Goal: Task Accomplishment & Management: Manage account settings

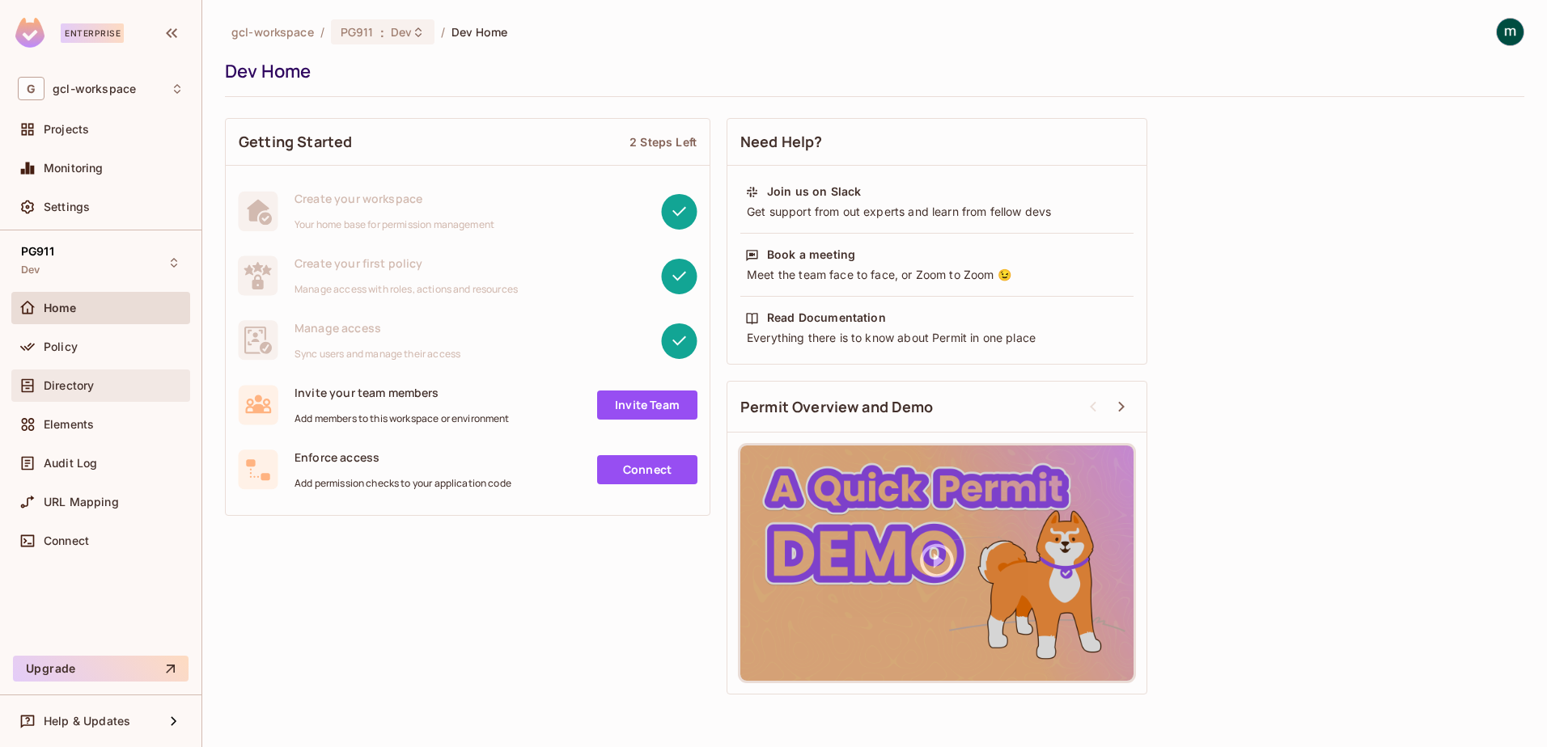
click at [60, 386] on span "Directory" at bounding box center [69, 385] width 50 height 13
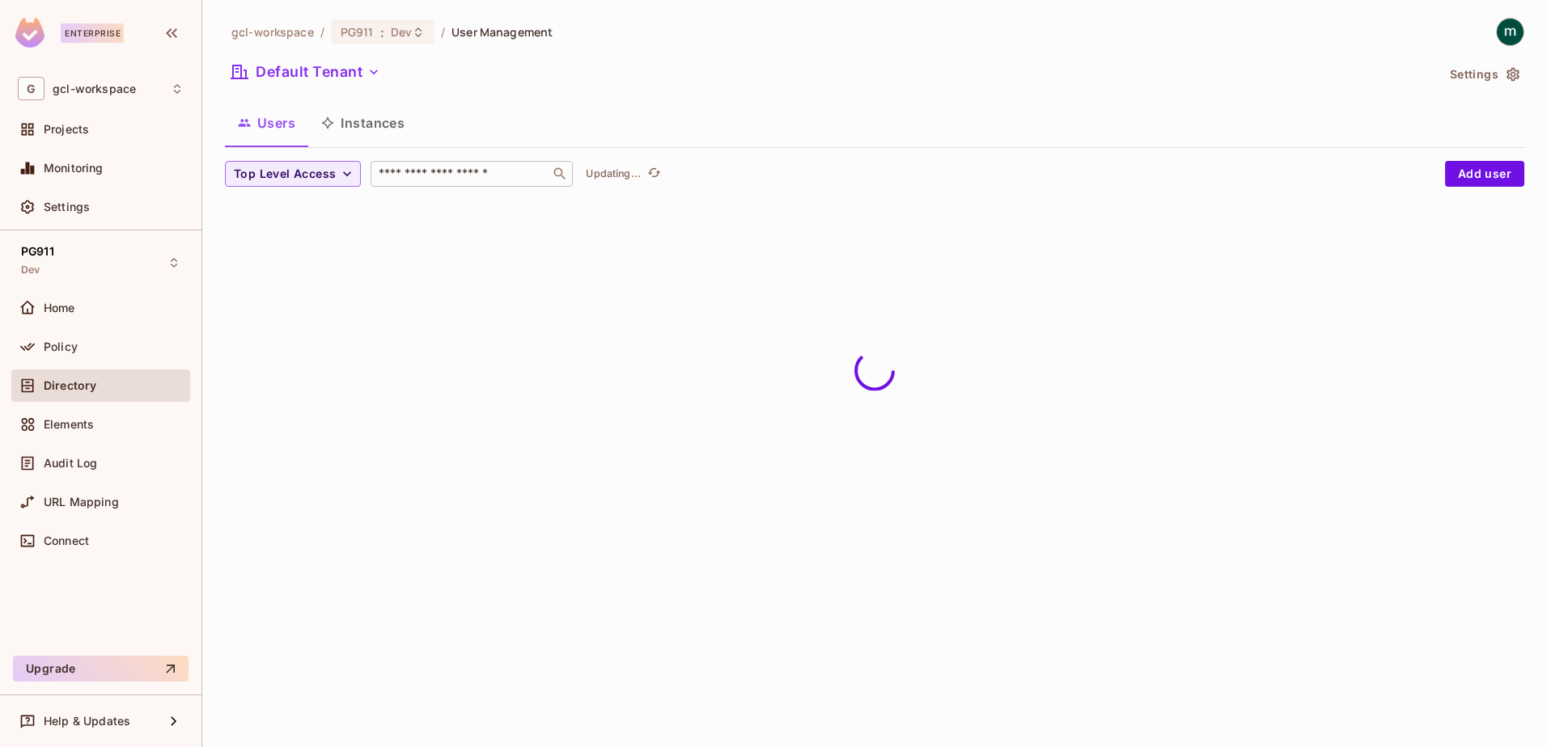
click at [475, 172] on input "text" at bounding box center [460, 174] width 170 height 16
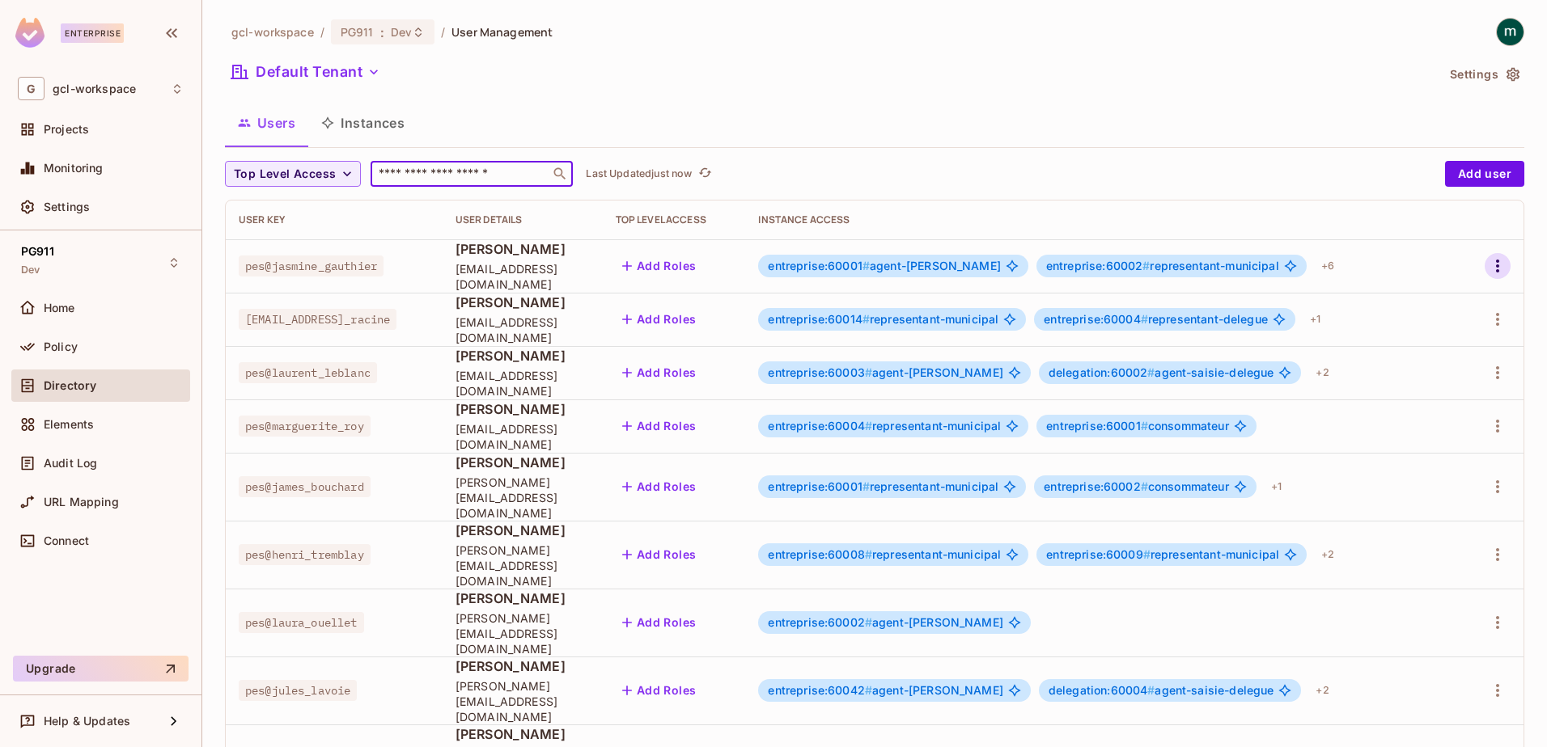
click at [1496, 267] on icon "button" at bounding box center [1497, 266] width 3 height 13
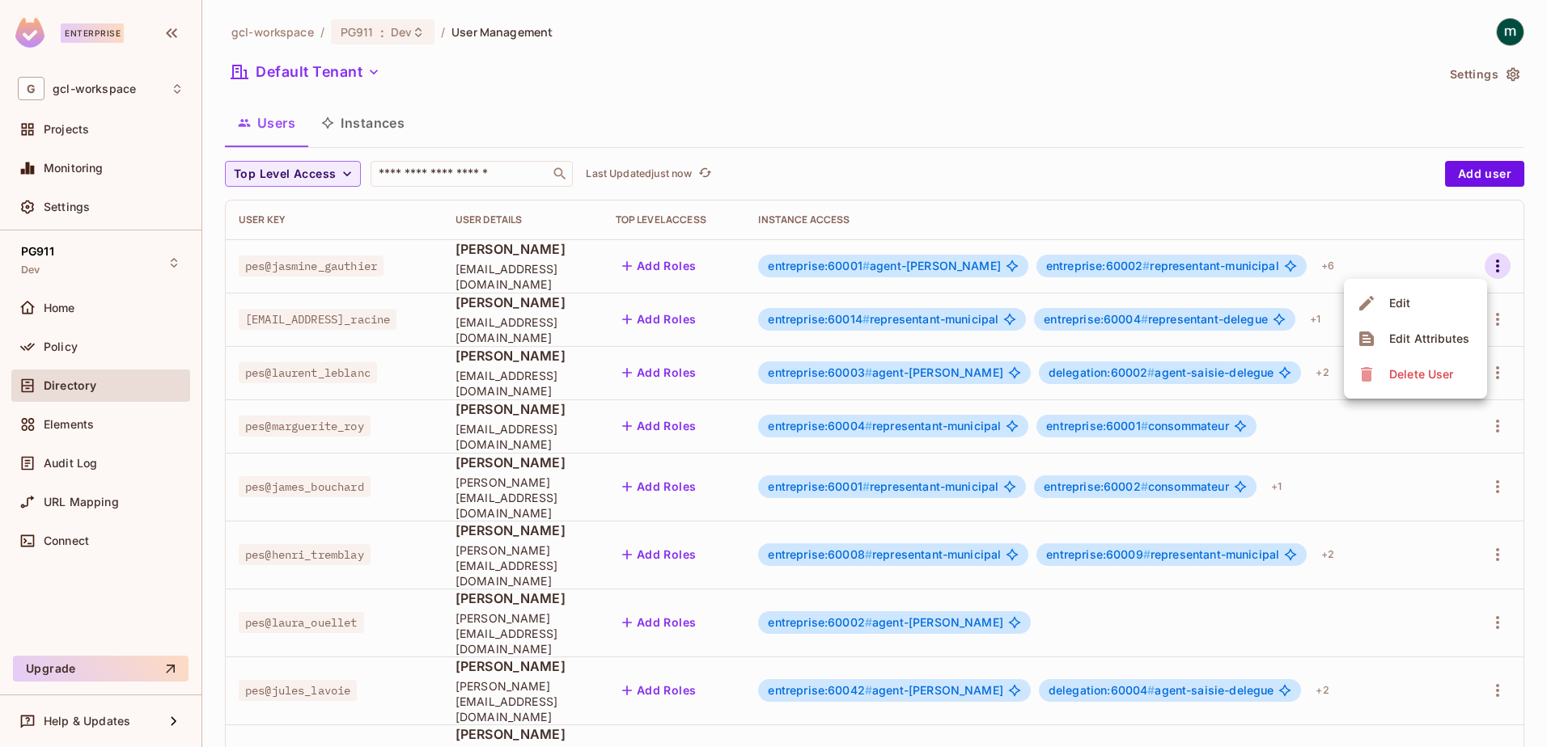
click at [1399, 304] on div "Edit" at bounding box center [1400, 303] width 22 height 16
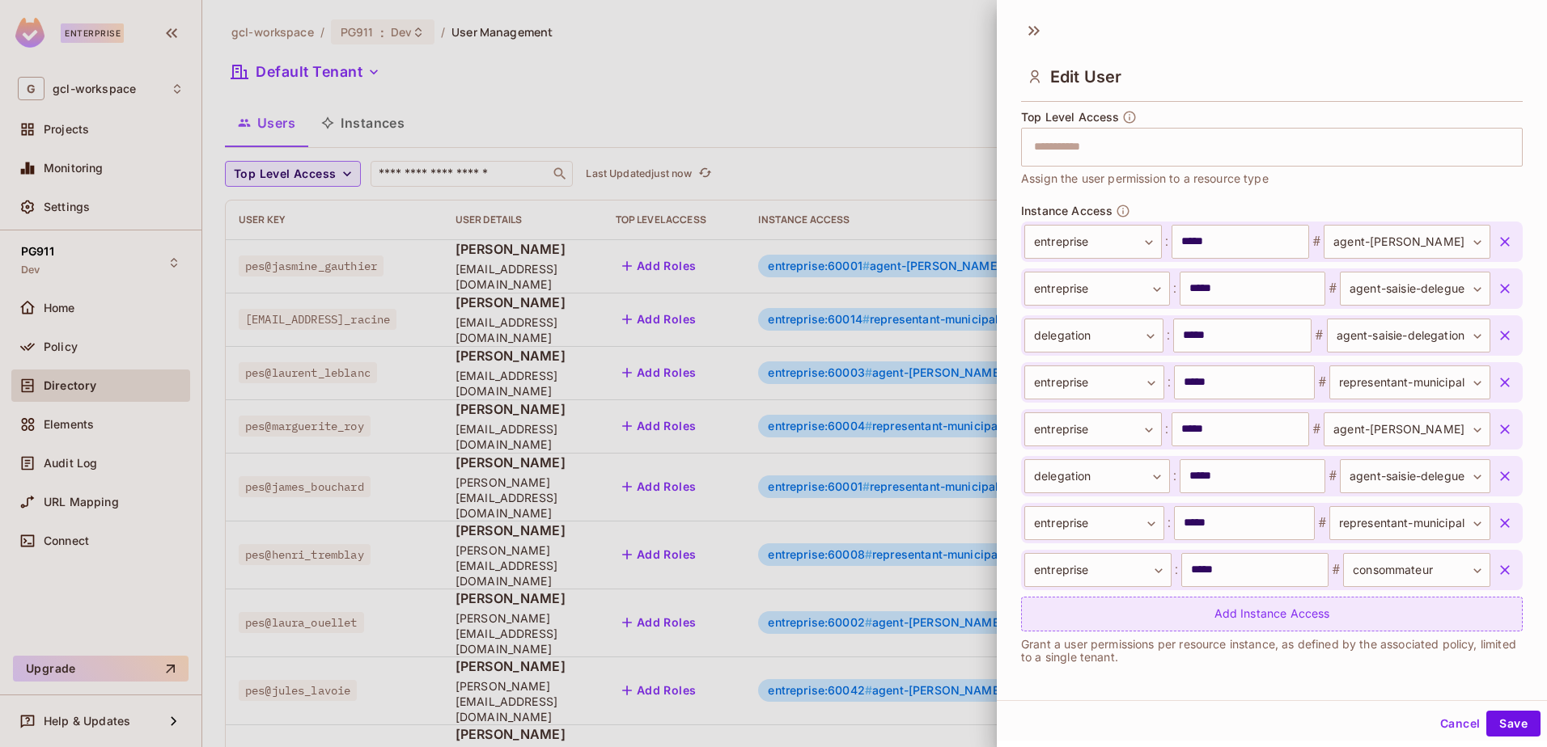
scroll to position [489, 0]
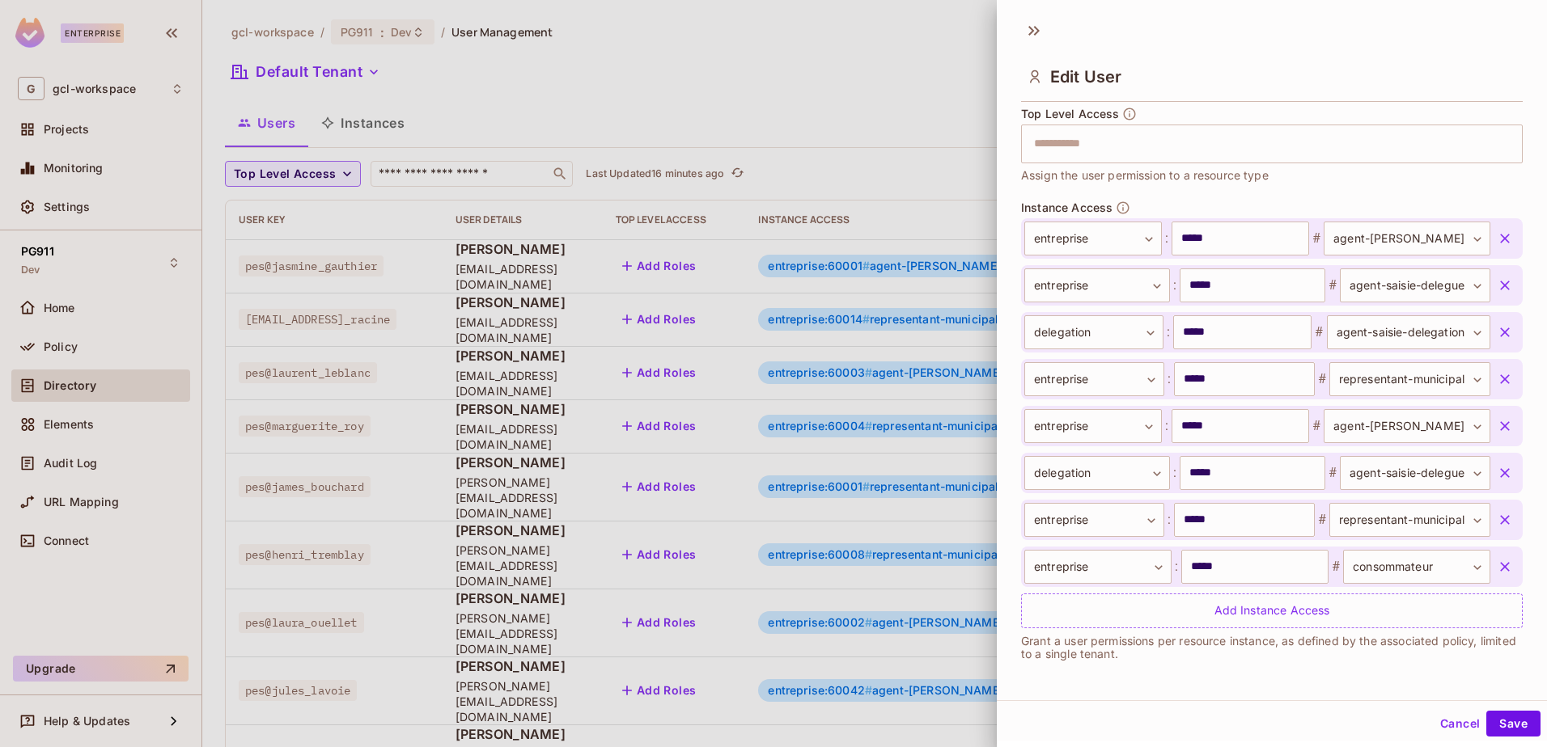
click at [799, 51] on div at bounding box center [773, 373] width 1547 height 747
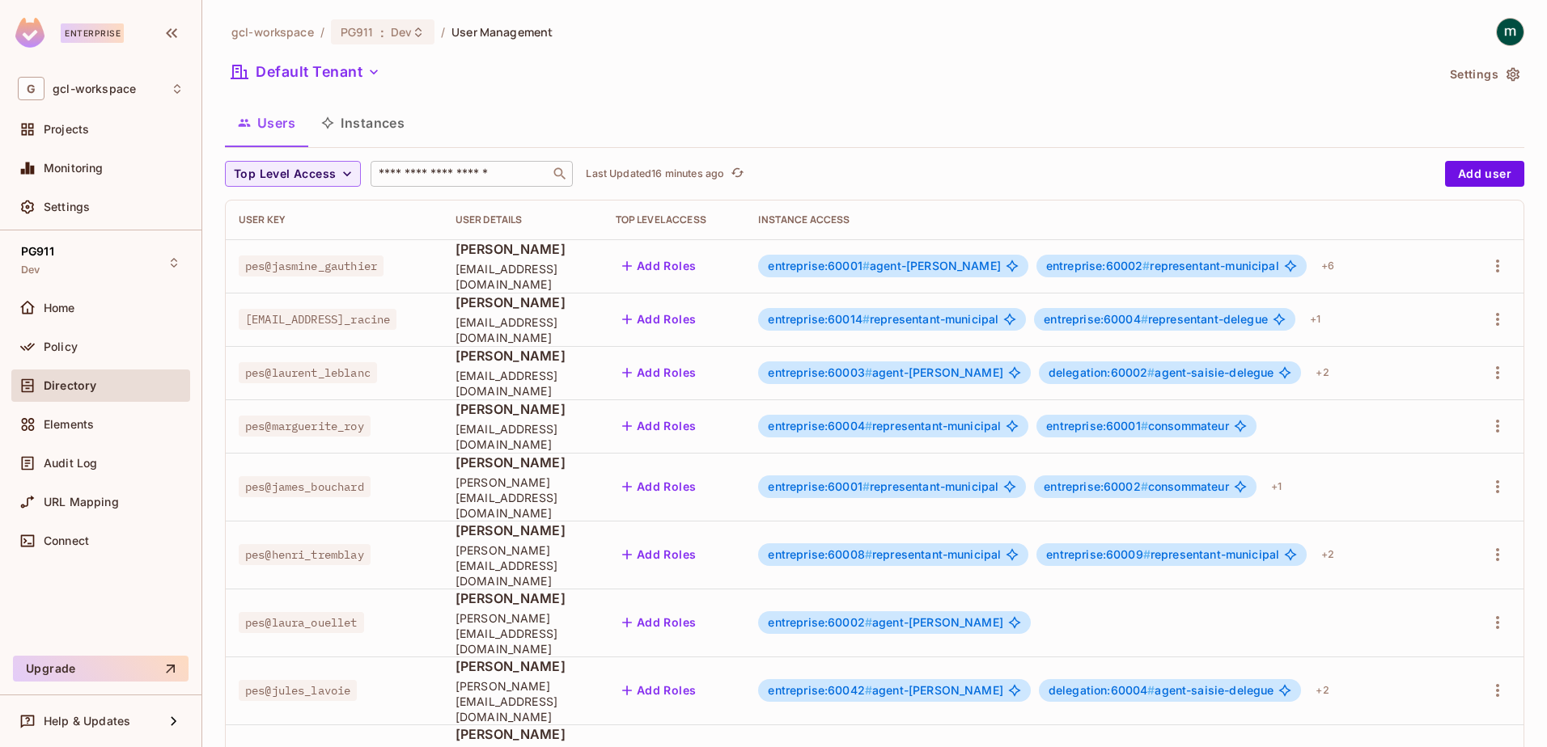
click at [416, 173] on input "text" at bounding box center [460, 174] width 170 height 16
drag, startPoint x: 484, startPoint y: 174, endPoint x: 367, endPoint y: 177, distance: 116.5
click at [367, 177] on div "Top Level Access ​ Last Updated 16 minutes ago" at bounding box center [831, 174] width 1212 height 26
click at [1492, 265] on icon "button" at bounding box center [1497, 265] width 19 height 19
click at [1398, 305] on div "Edit" at bounding box center [1400, 303] width 22 height 16
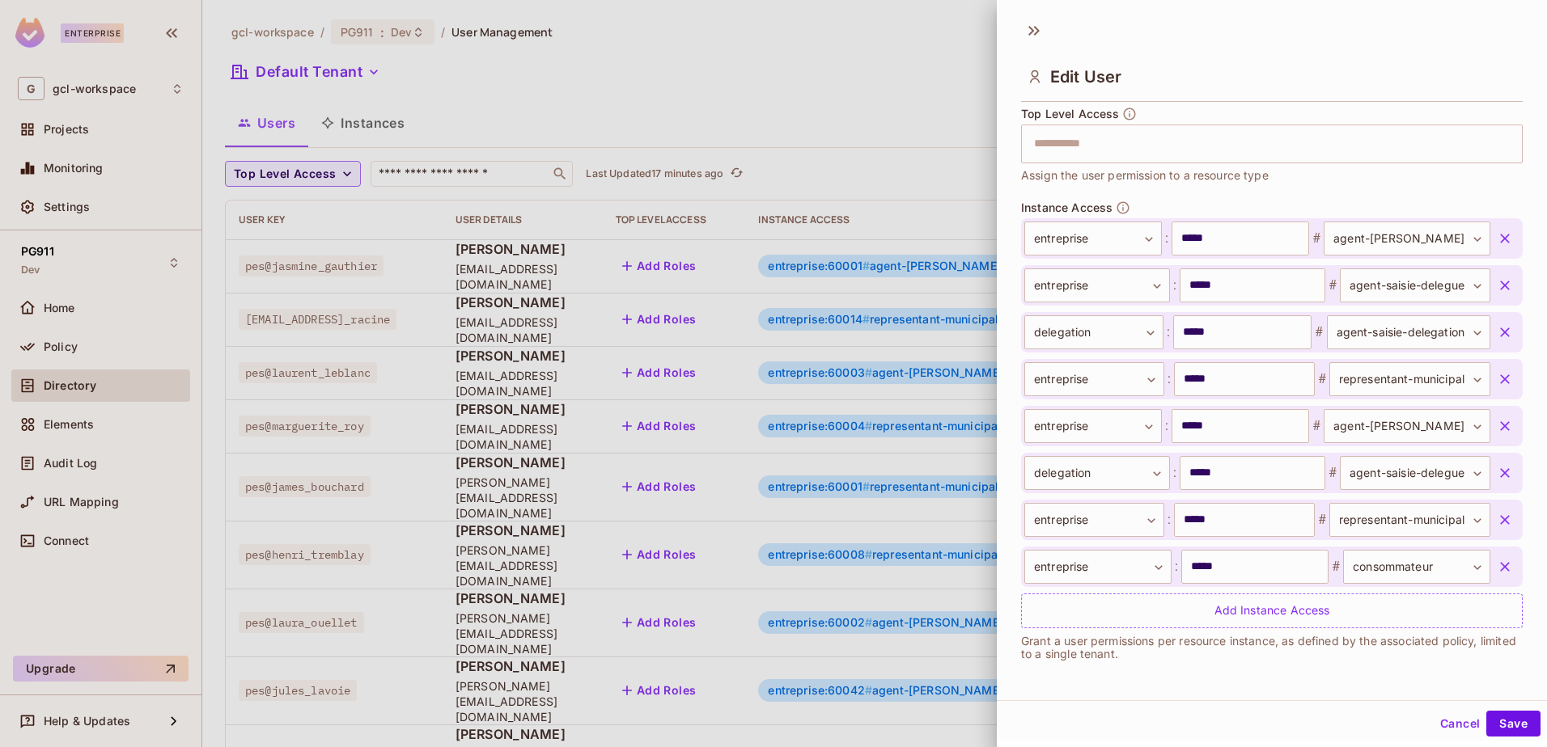
scroll to position [2, 0]
click at [1433, 721] on button "Cancel" at bounding box center [1459, 722] width 53 height 26
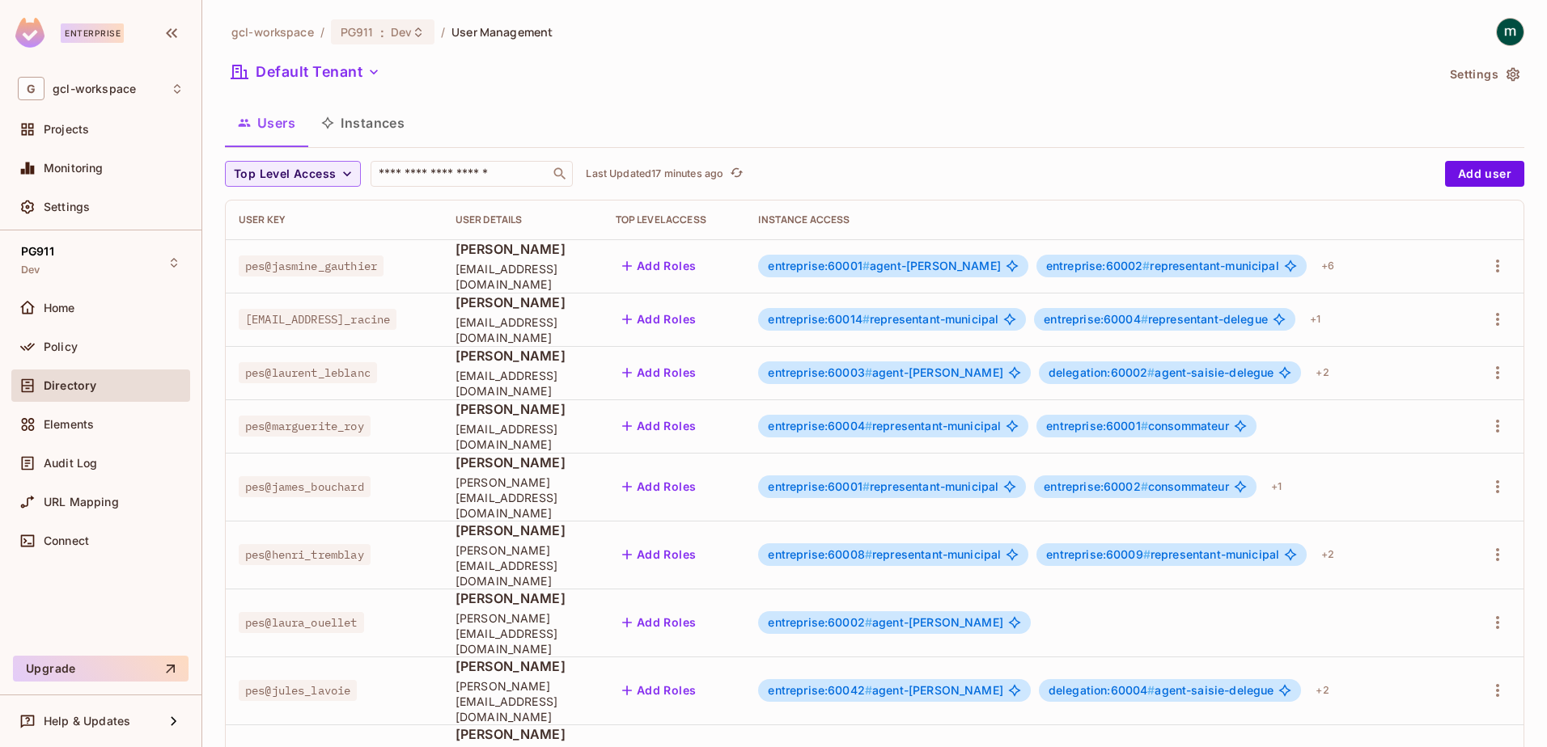
click at [75, 378] on div "Directory" at bounding box center [101, 385] width 166 height 19
click at [62, 344] on span "Policy" at bounding box center [61, 347] width 34 height 13
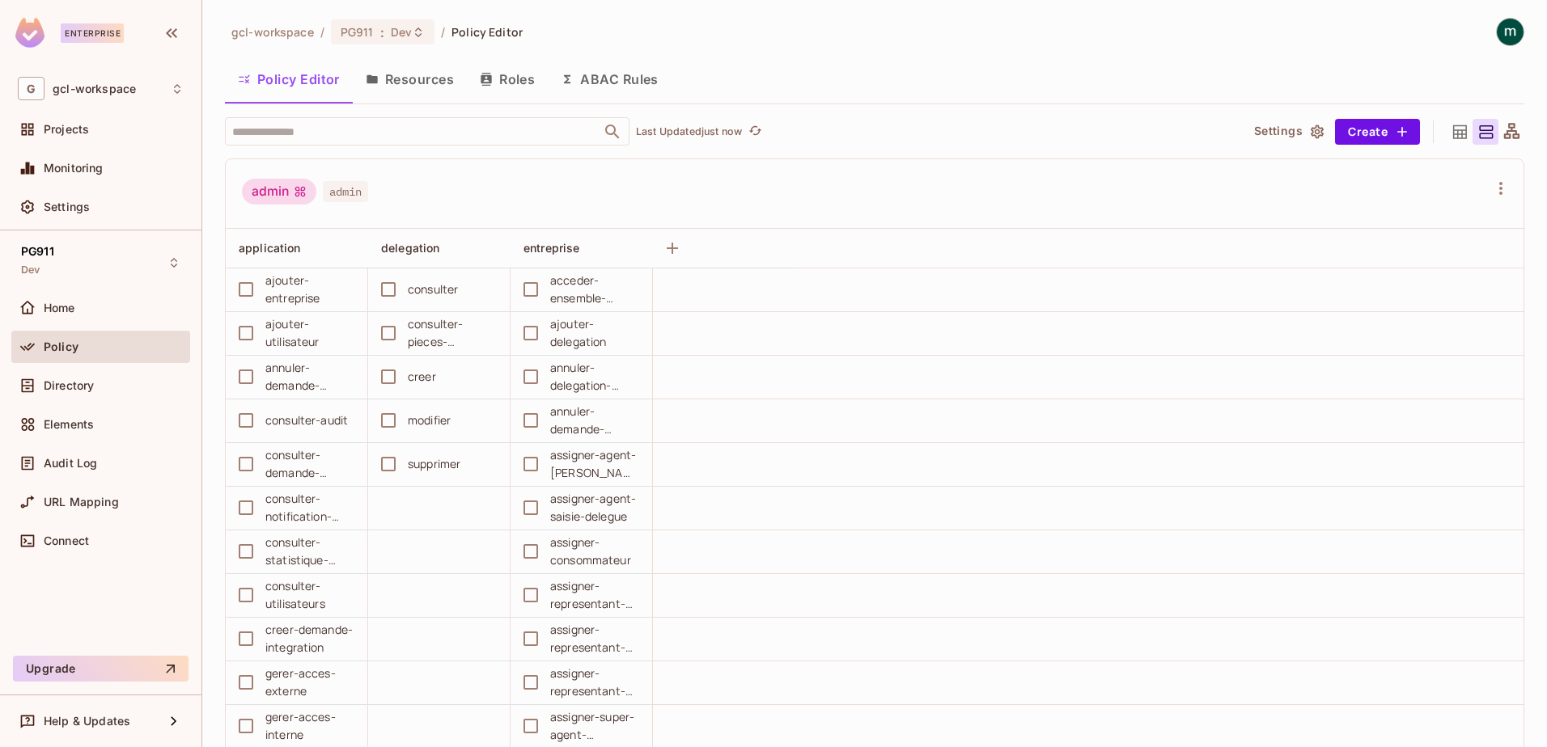
click at [409, 79] on button "Resources" at bounding box center [410, 79] width 114 height 40
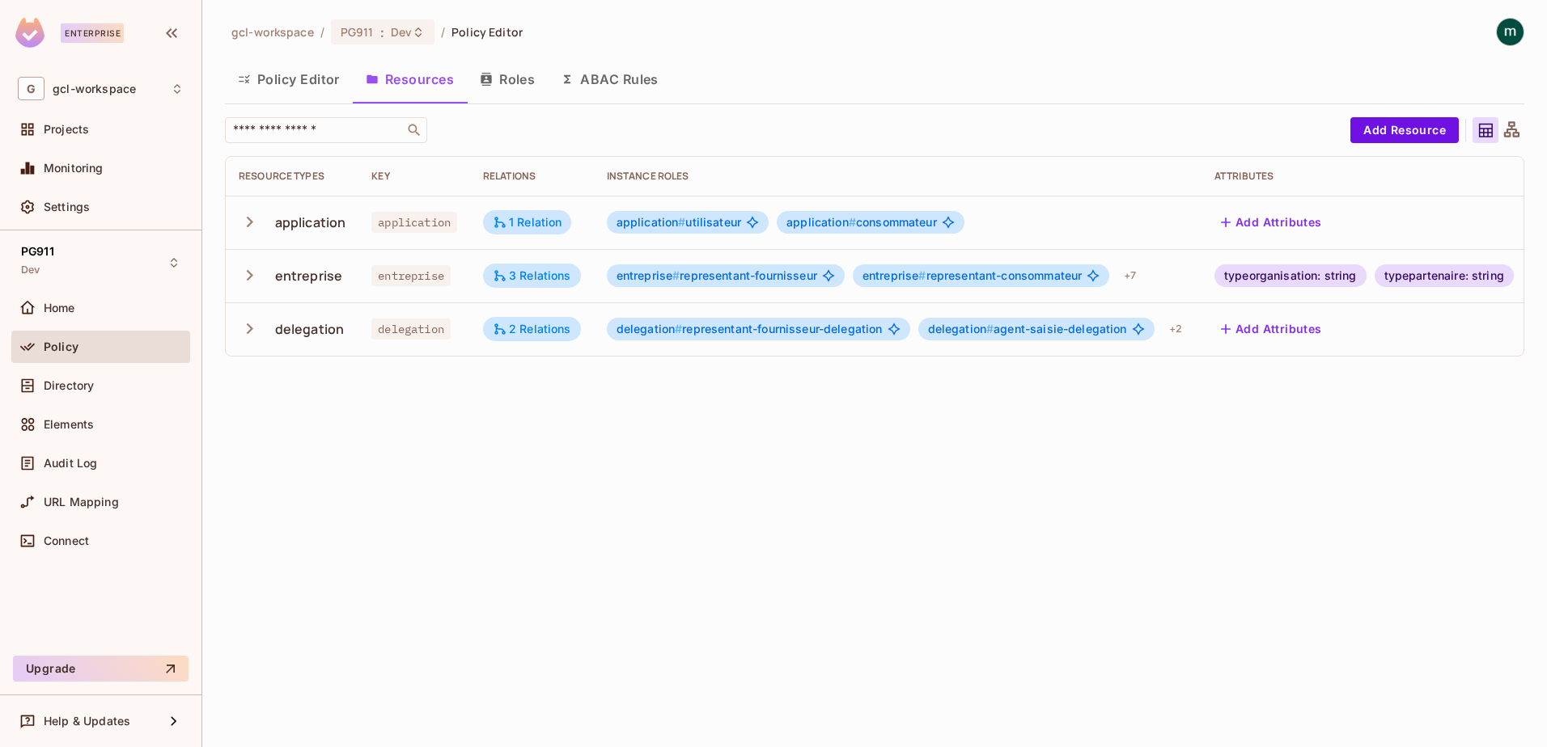
click at [307, 277] on div "entreprise" at bounding box center [309, 276] width 68 height 18
click at [393, 276] on span "entreprise" at bounding box center [410, 275] width 79 height 21
click at [245, 273] on icon "button" at bounding box center [250, 276] width 22 height 22
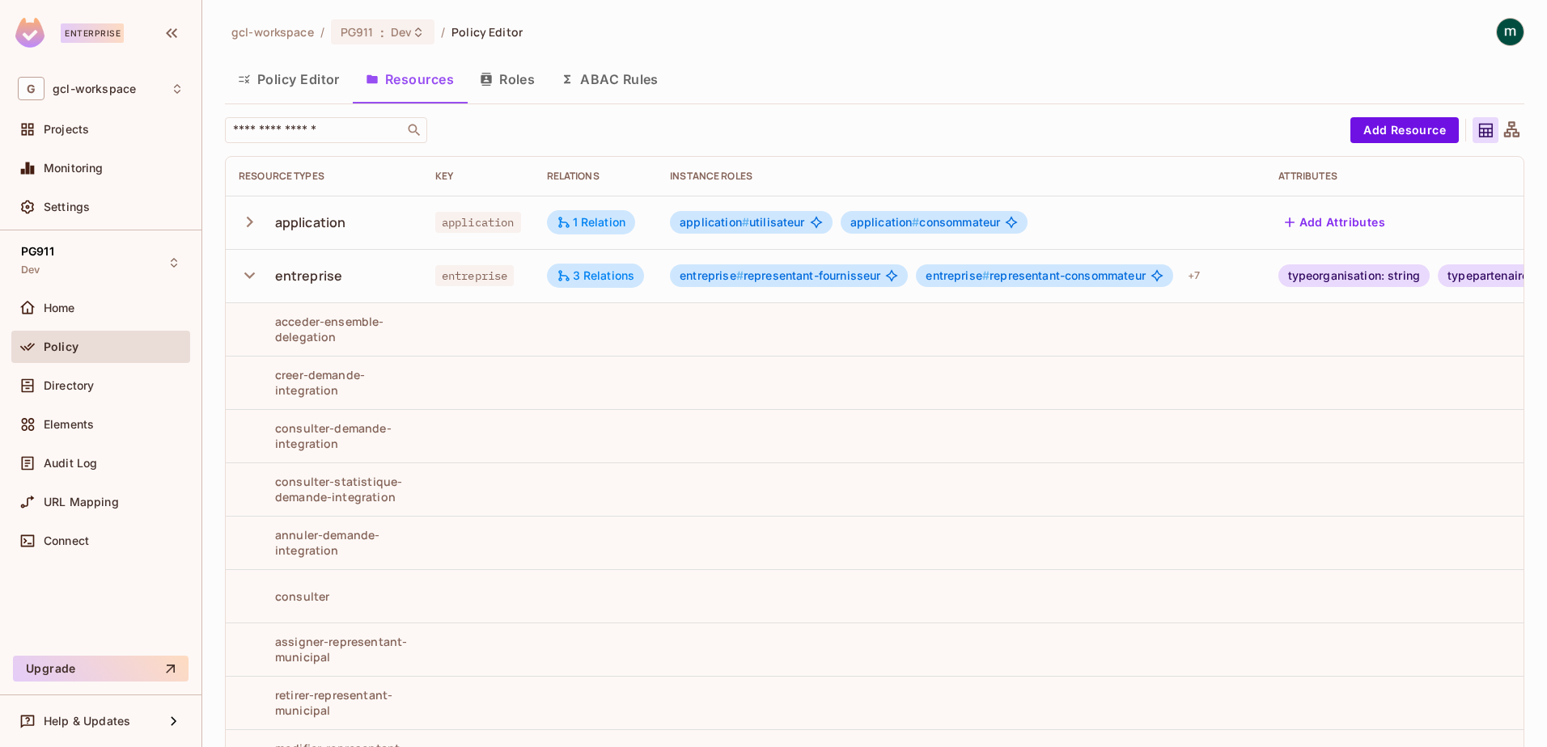
click at [303, 73] on button "Policy Editor" at bounding box center [289, 79] width 128 height 40
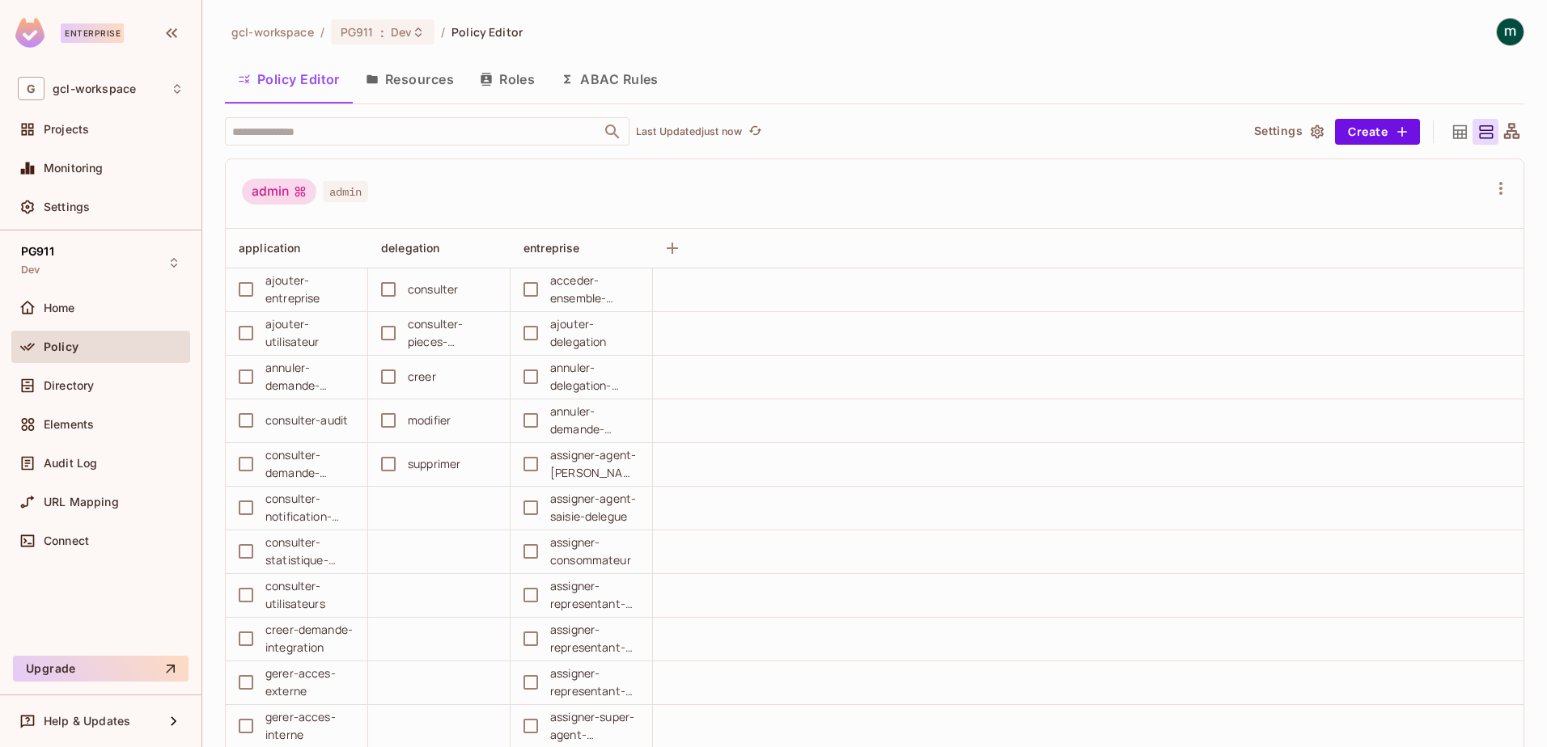
click at [276, 192] on div "admin" at bounding box center [279, 192] width 74 height 26
click at [259, 193] on div "admin" at bounding box center [279, 192] width 74 height 26
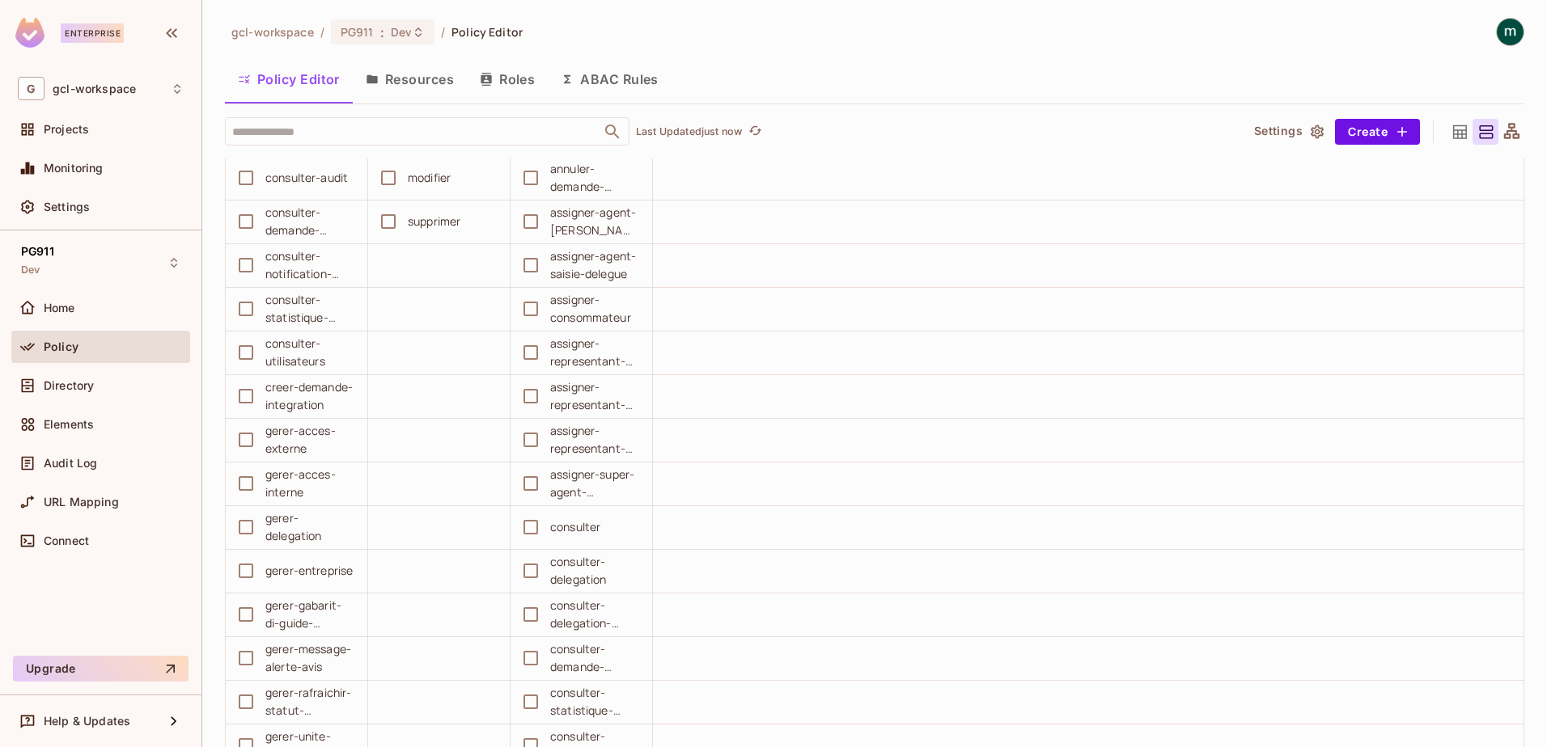
click at [511, 83] on button "Roles" at bounding box center [507, 79] width 81 height 40
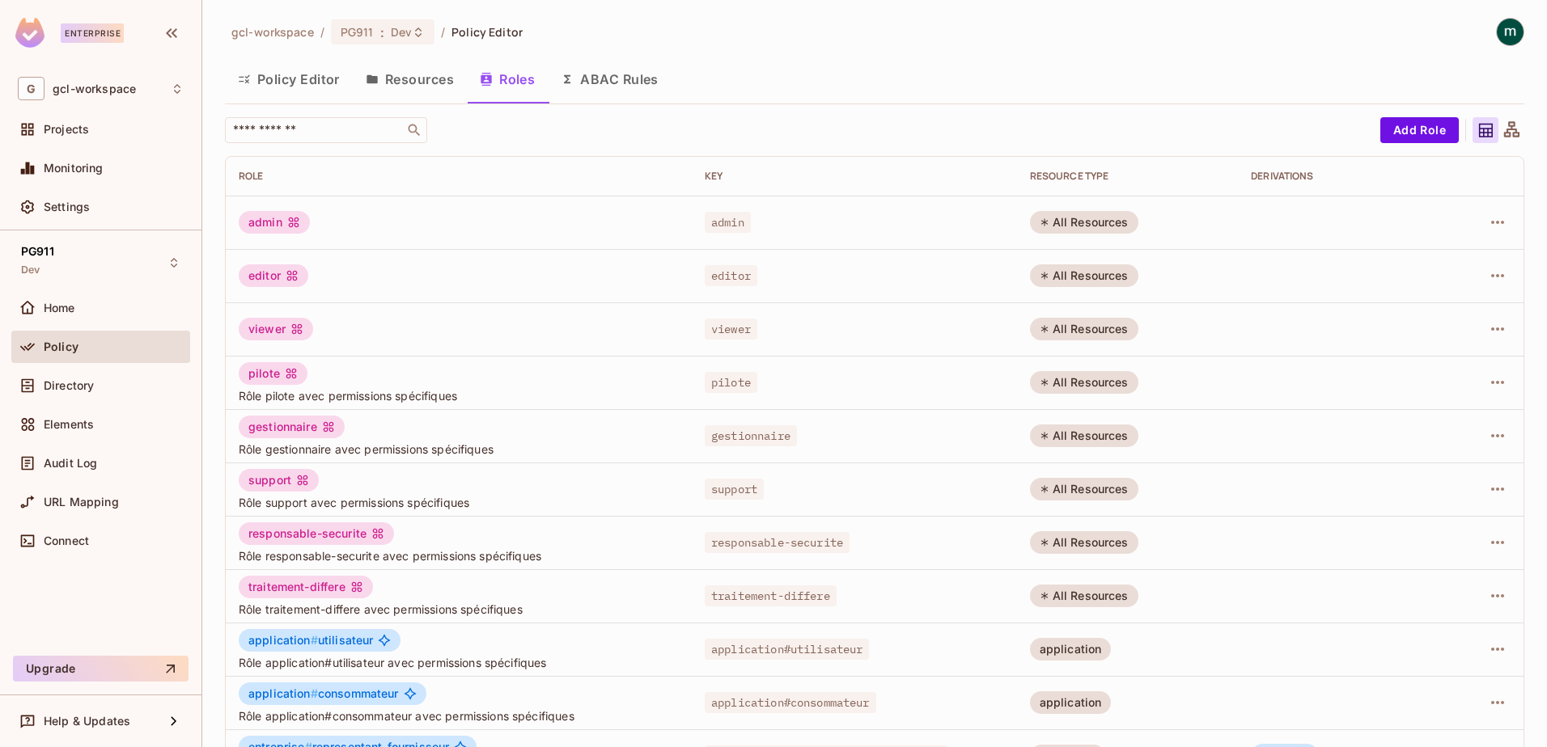
click at [397, 83] on button "Resources" at bounding box center [410, 79] width 114 height 40
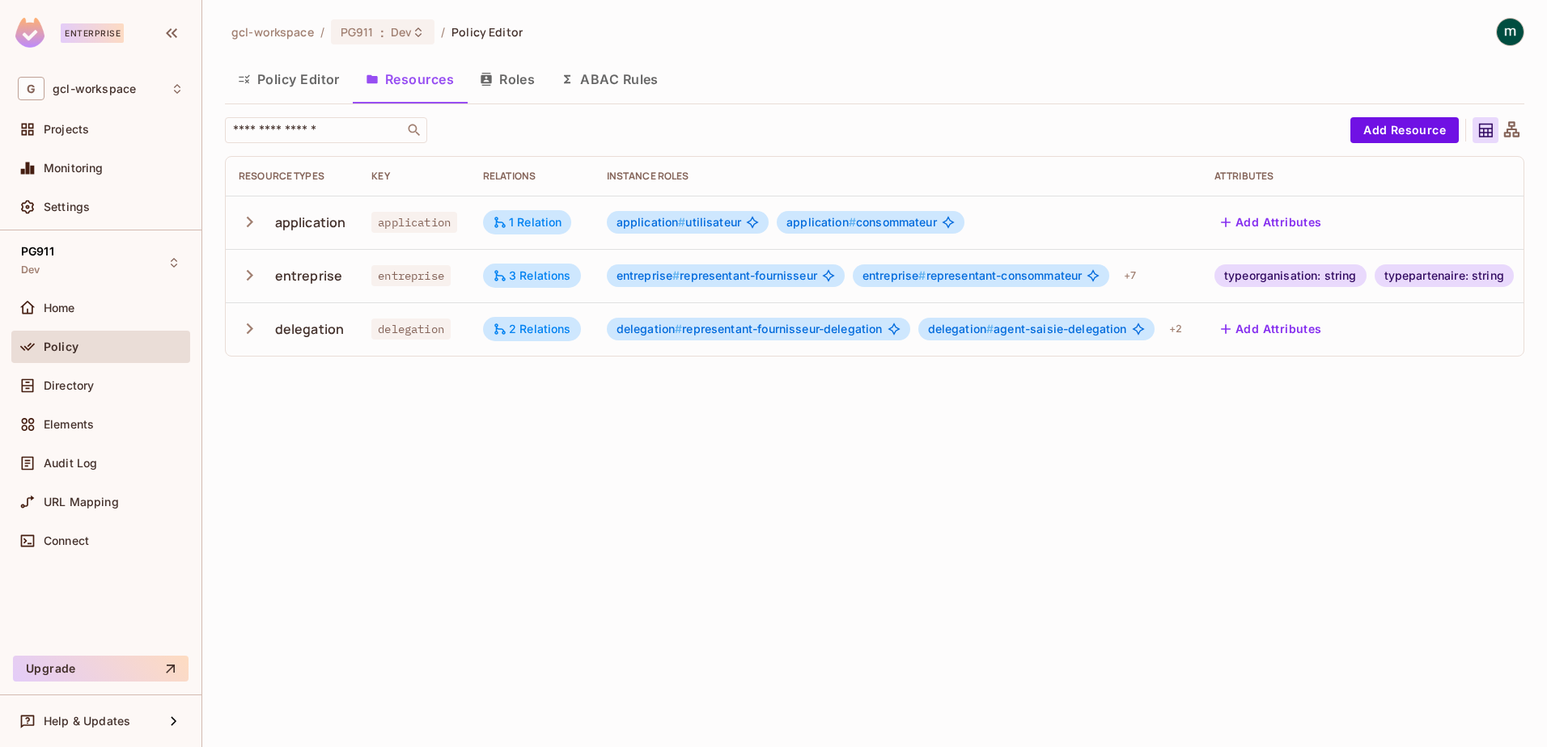
click at [257, 228] on icon "button" at bounding box center [250, 222] width 22 height 22
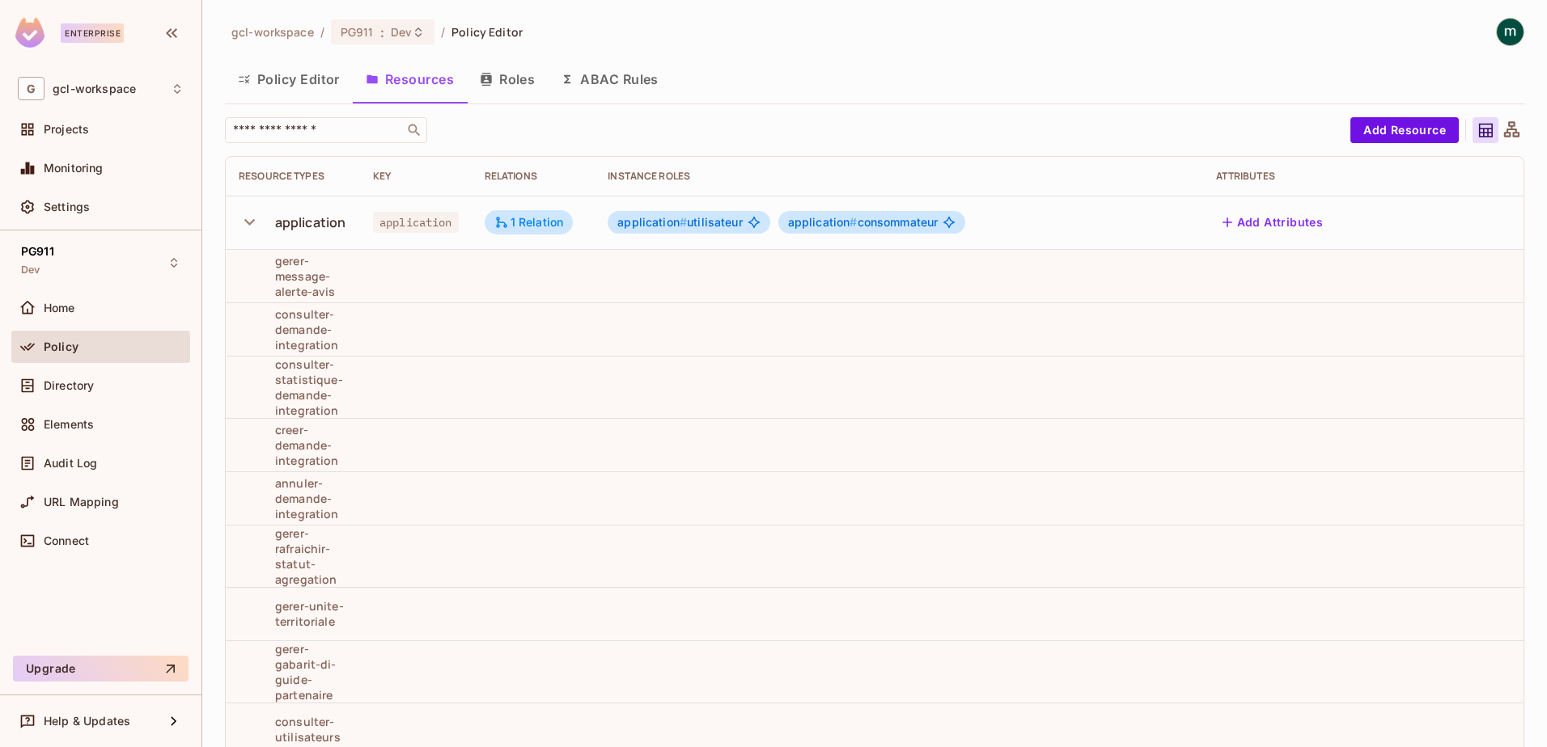
click at [286, 78] on button "Policy Editor" at bounding box center [289, 79] width 128 height 40
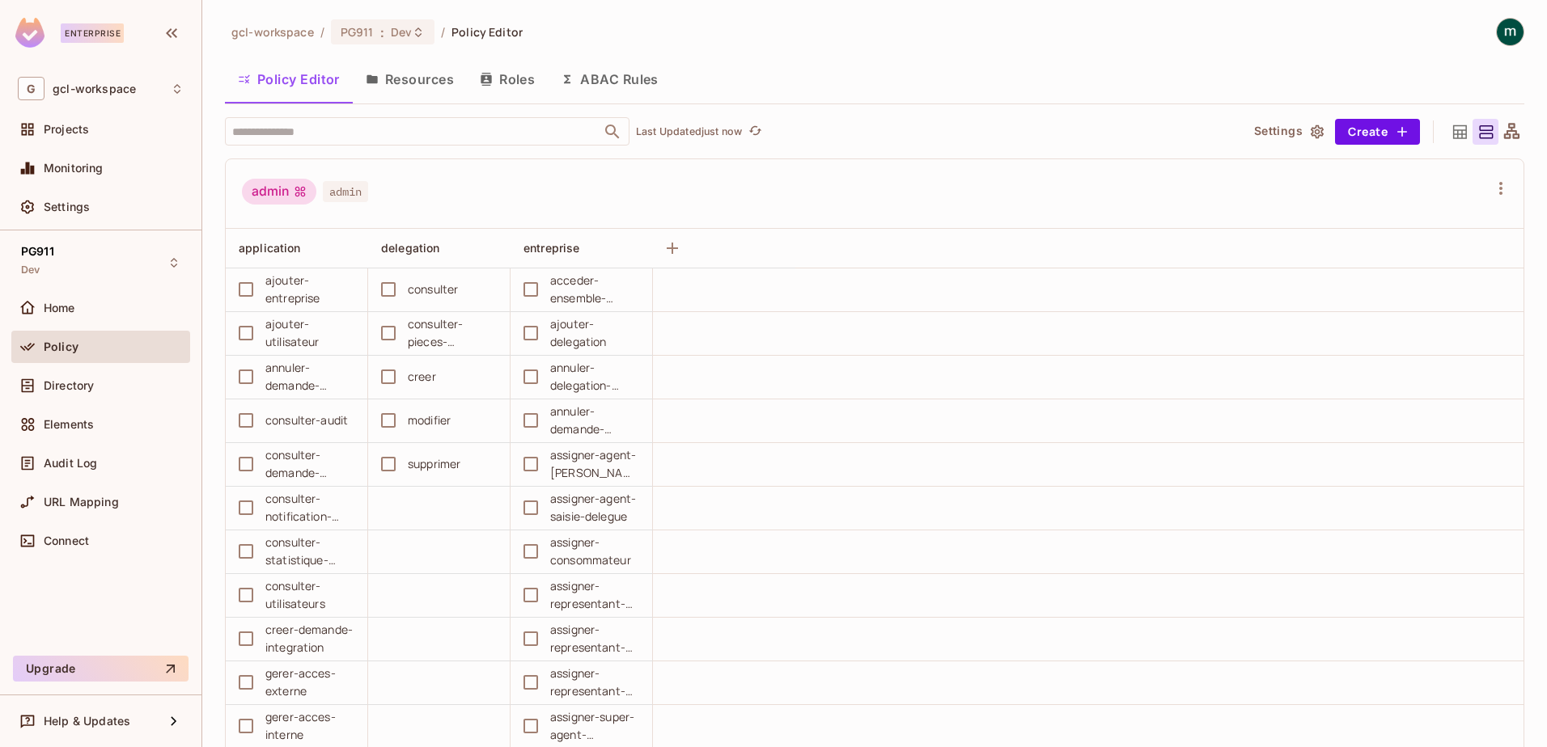
click at [59, 341] on span "Policy" at bounding box center [61, 347] width 35 height 13
click at [409, 83] on button "Resources" at bounding box center [410, 79] width 114 height 40
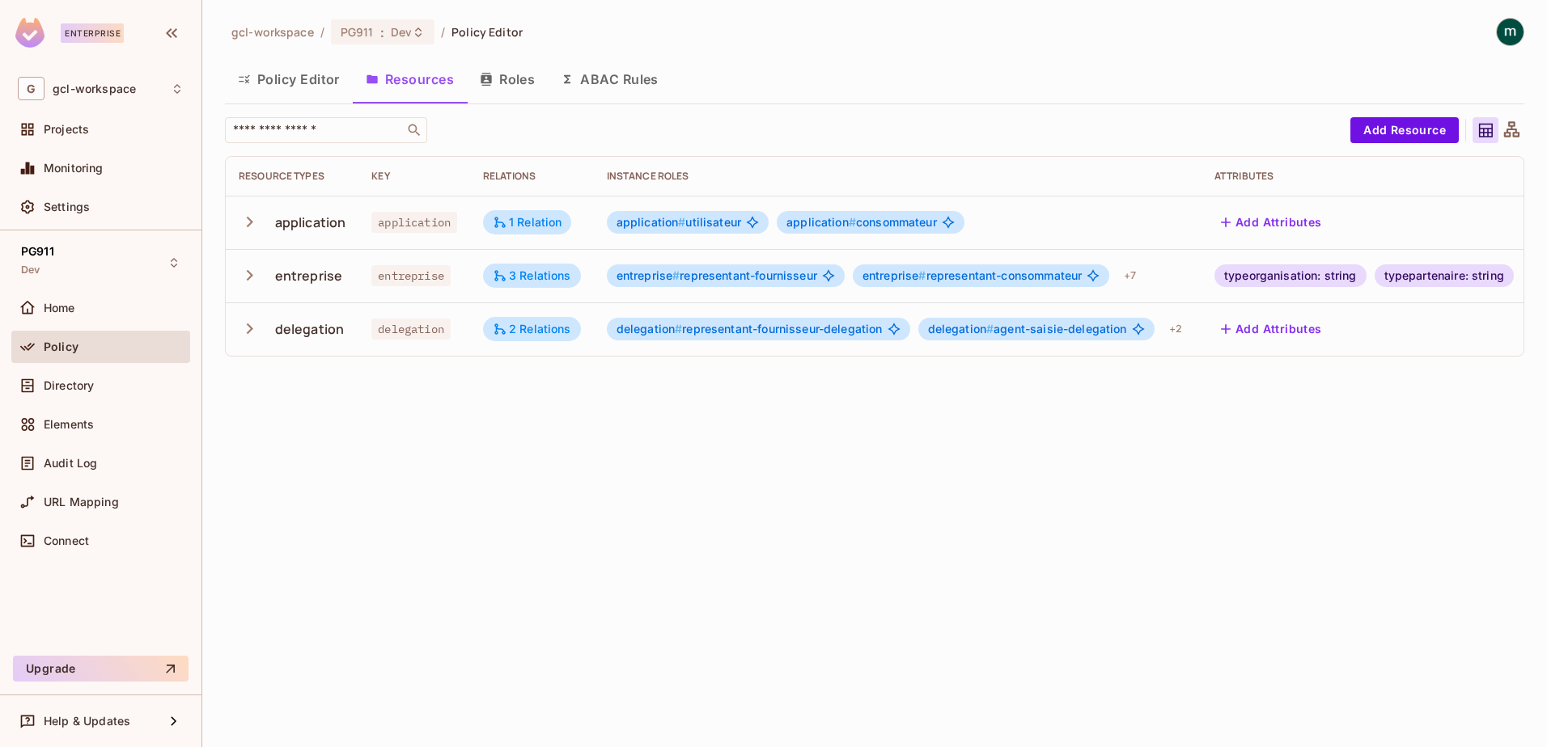
click at [258, 226] on icon "button" at bounding box center [250, 222] width 22 height 22
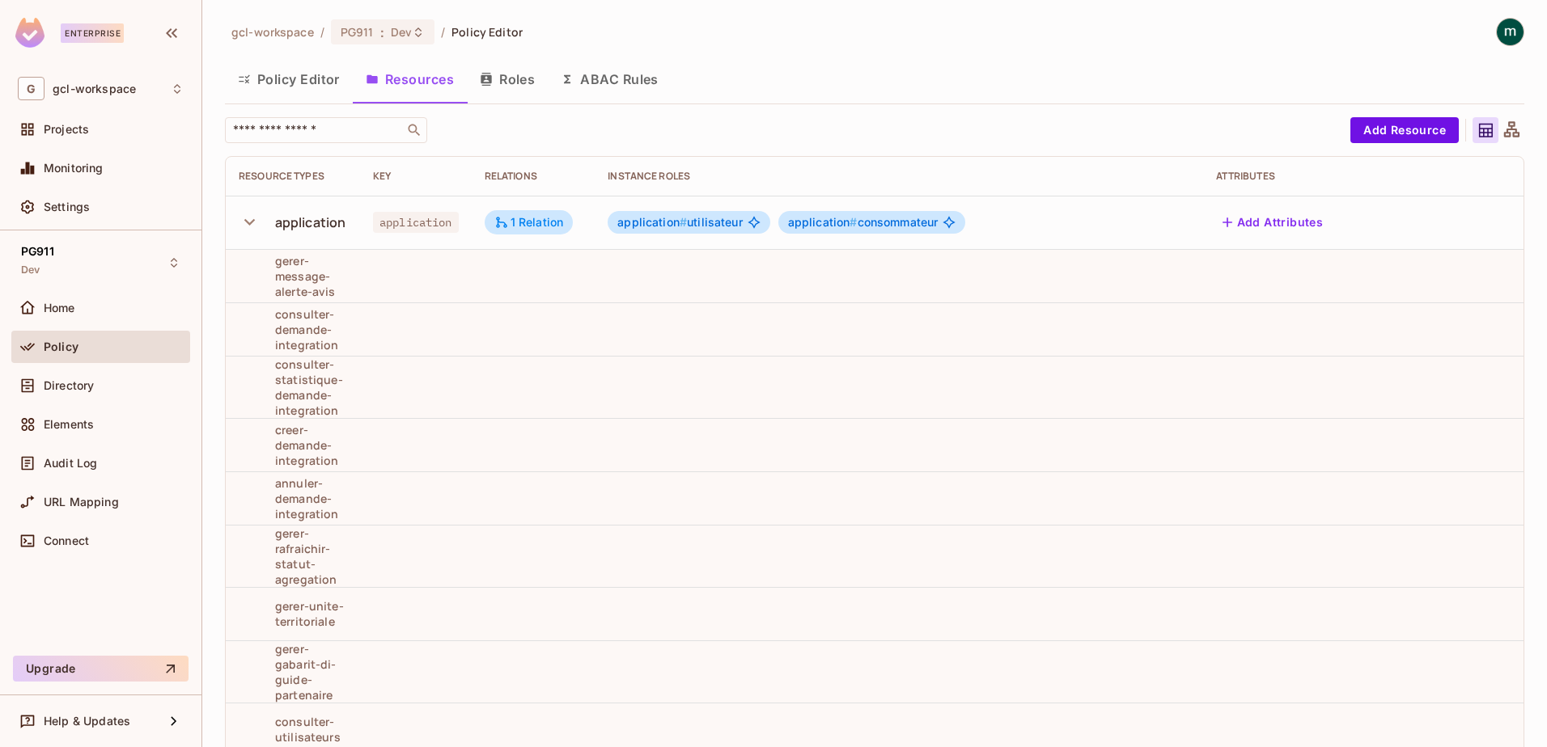
click at [260, 77] on button "Policy Editor" at bounding box center [289, 79] width 128 height 40
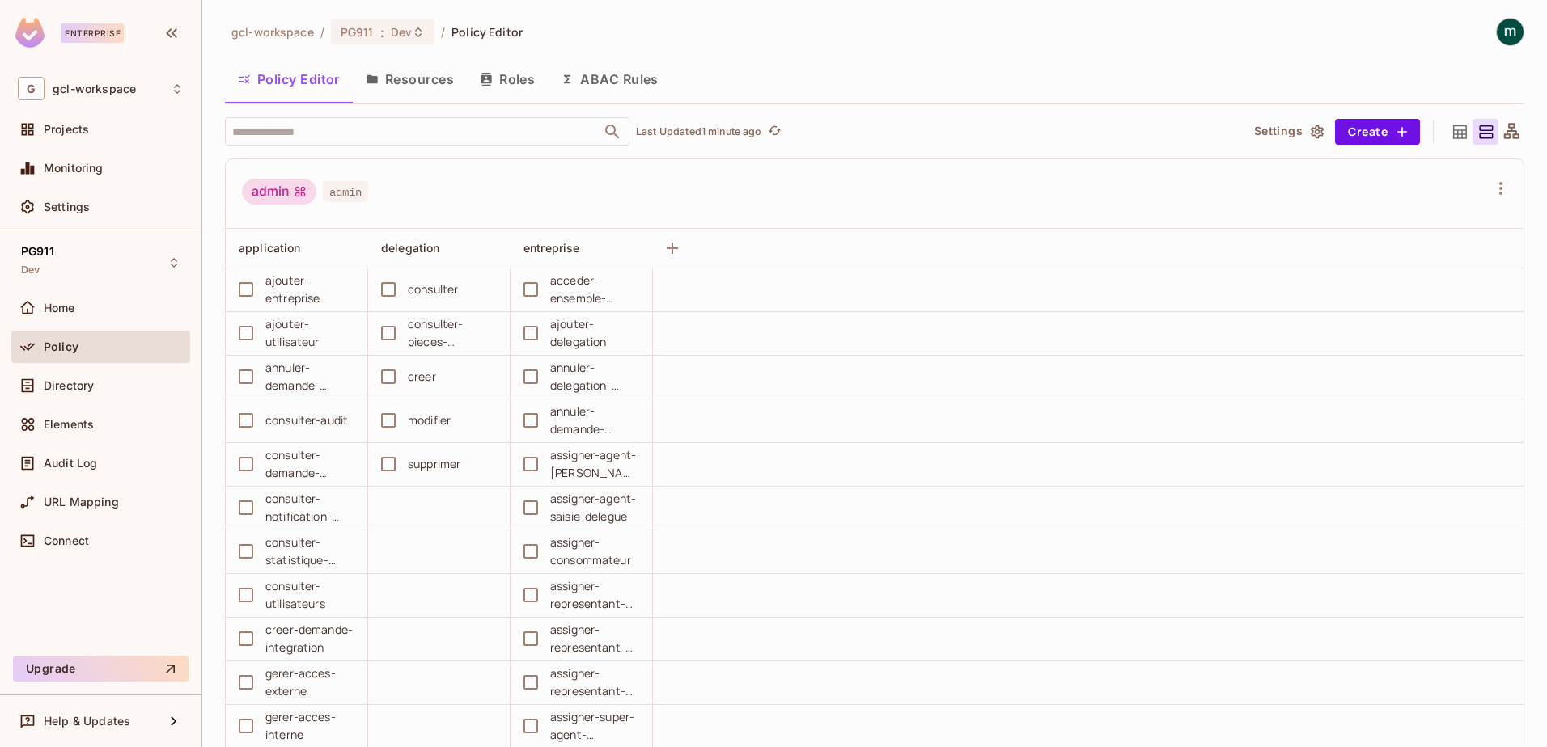
click at [283, 74] on button "Policy Editor" at bounding box center [289, 79] width 128 height 40
click at [399, 87] on button "Resources" at bounding box center [410, 79] width 114 height 40
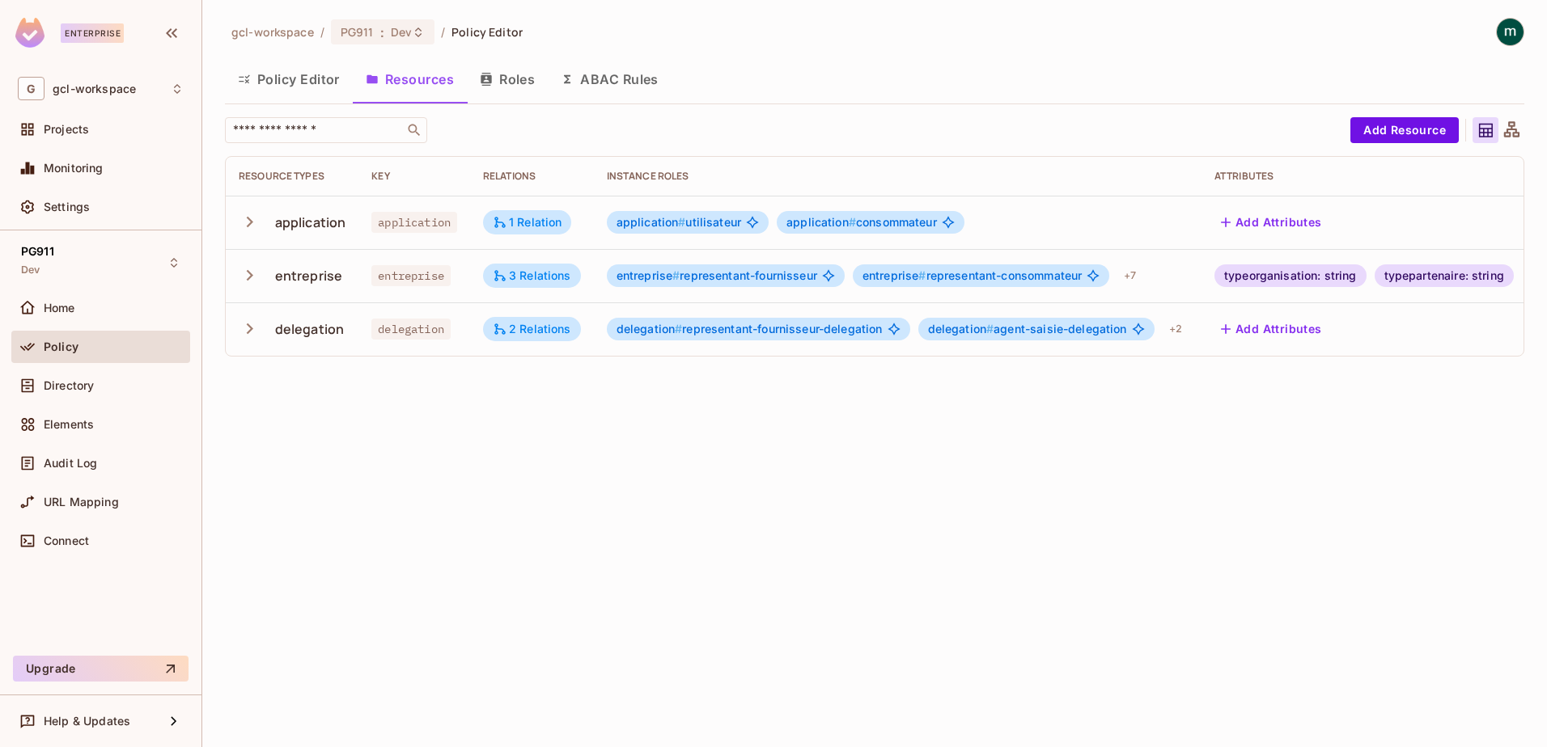
click at [298, 78] on button "Policy Editor" at bounding box center [289, 79] width 128 height 40
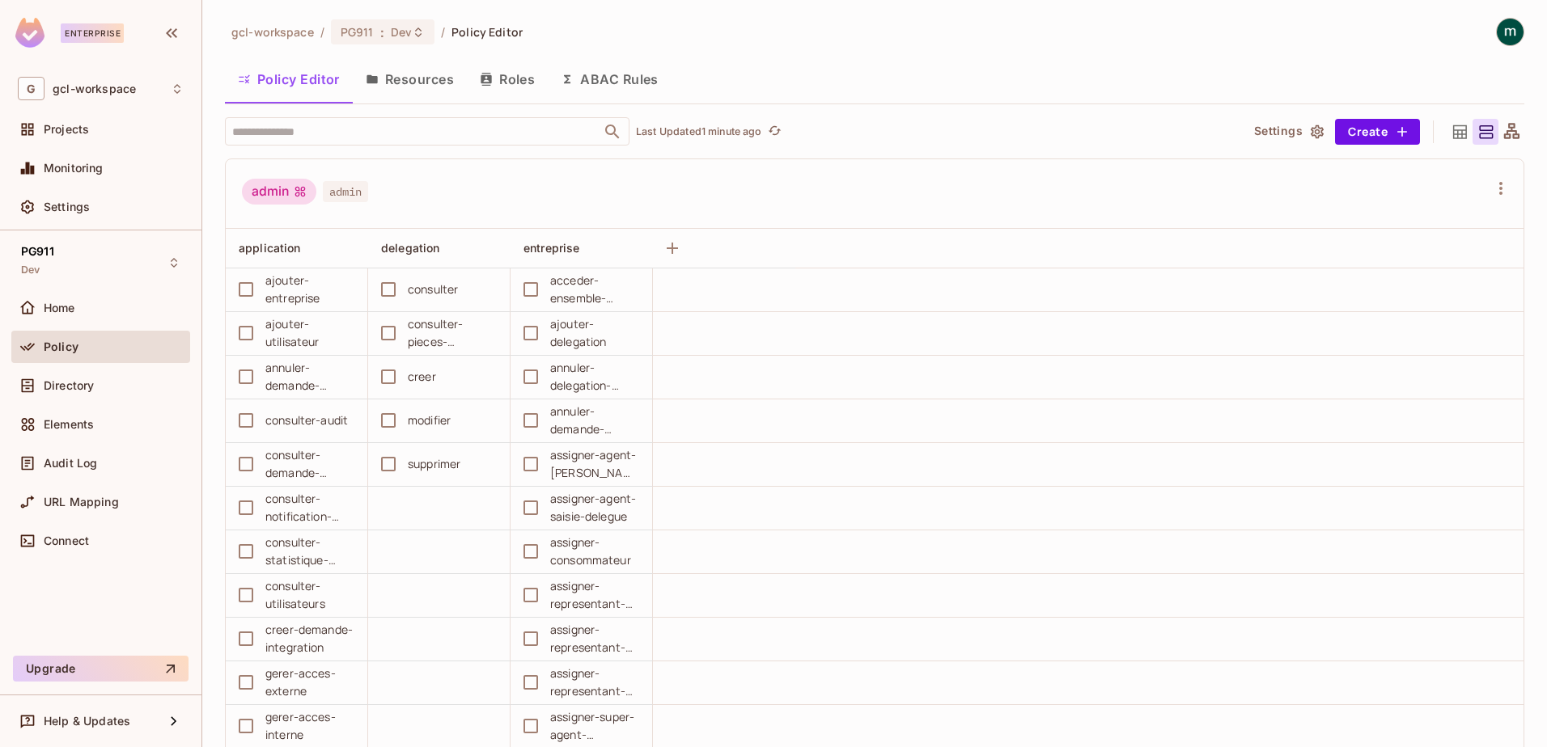
click at [725, 195] on div "admin admin" at bounding box center [865, 194] width 1246 height 31
click at [883, 194] on div "admin admin" at bounding box center [865, 194] width 1246 height 31
click at [1450, 132] on icon at bounding box center [1460, 132] width 20 height 20
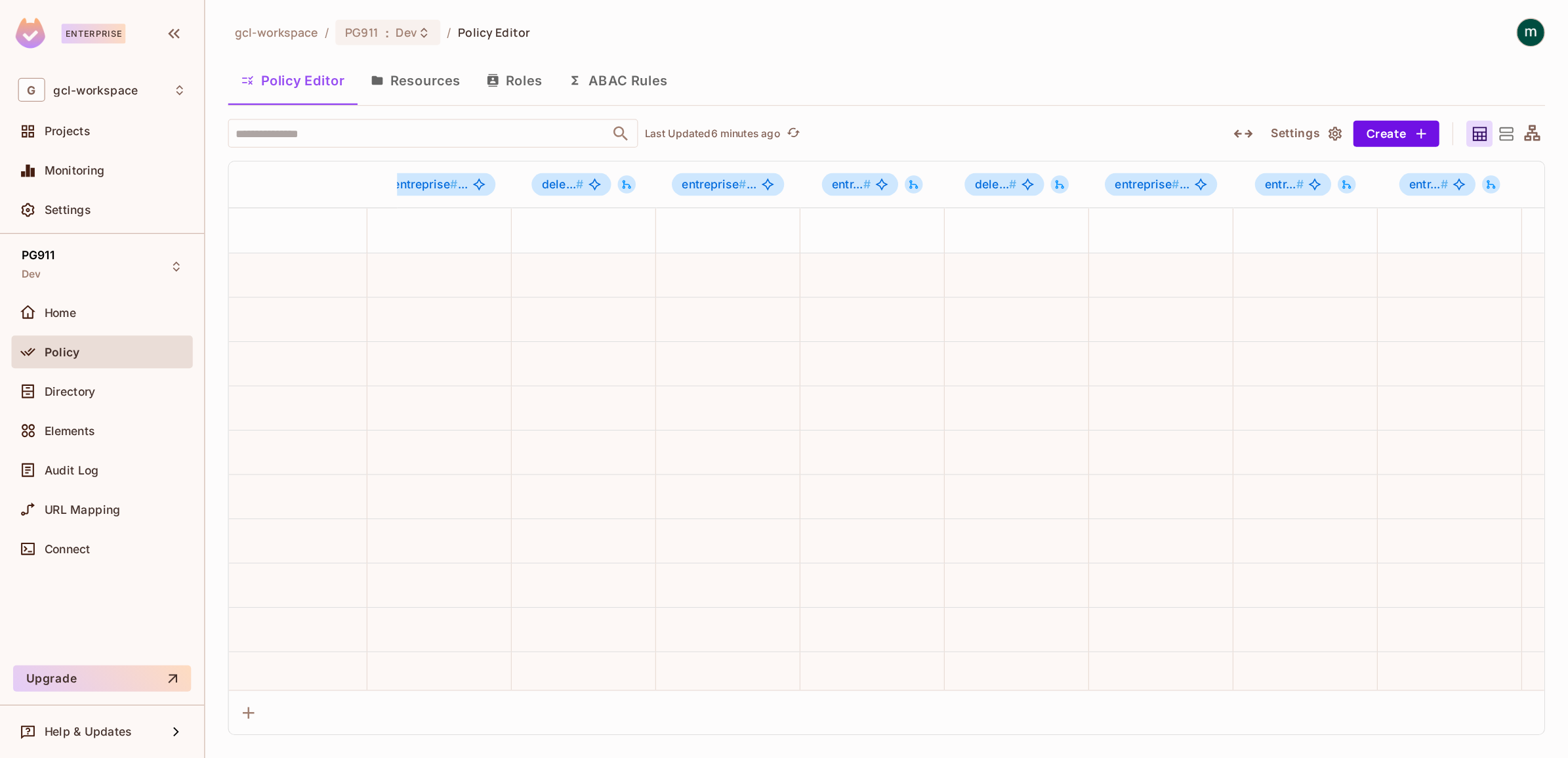
scroll to position [0, 1643]
click at [985, 137] on div "entr... #" at bounding box center [1042, 147] width 115 height 37
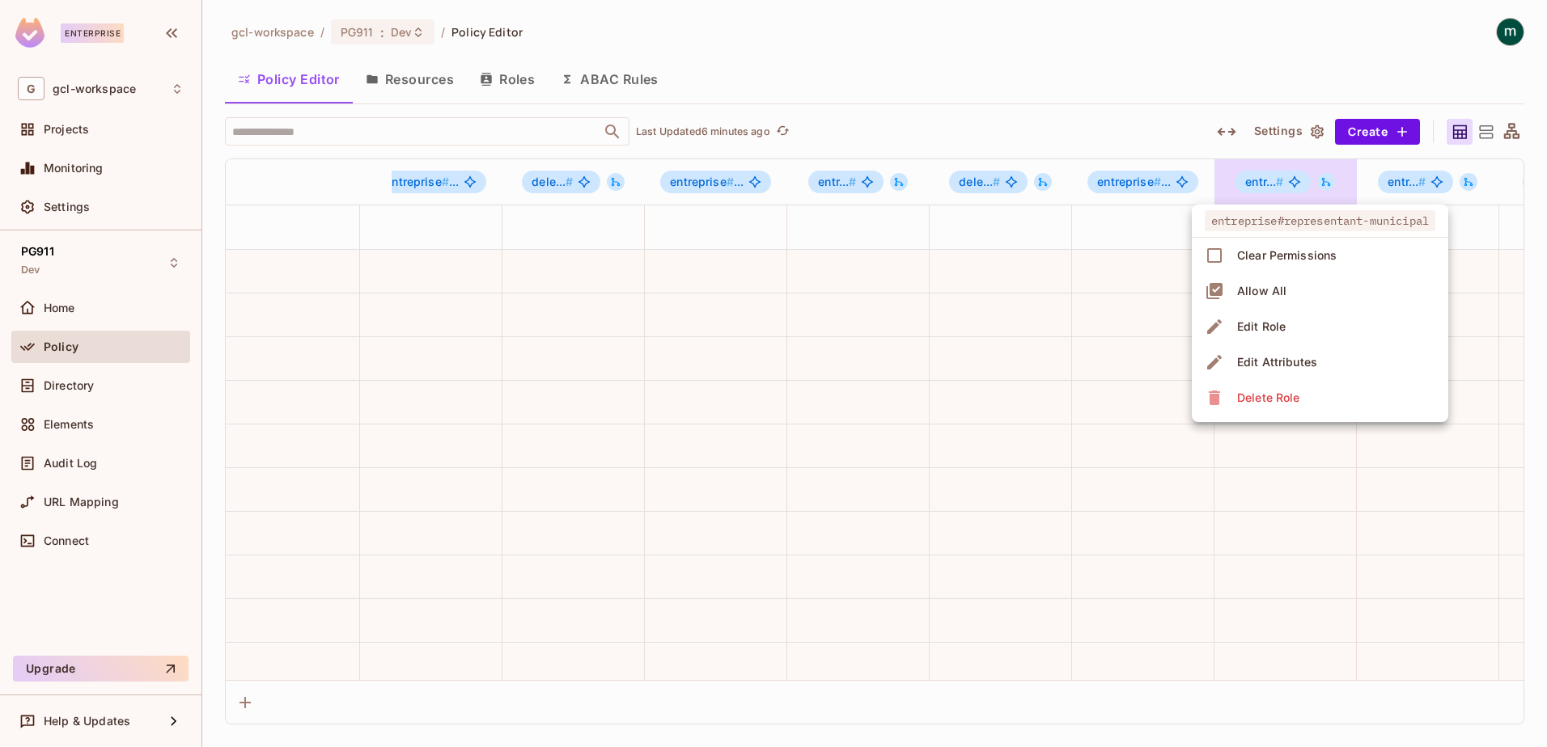
click at [1198, 176] on div at bounding box center [773, 373] width 1547 height 747
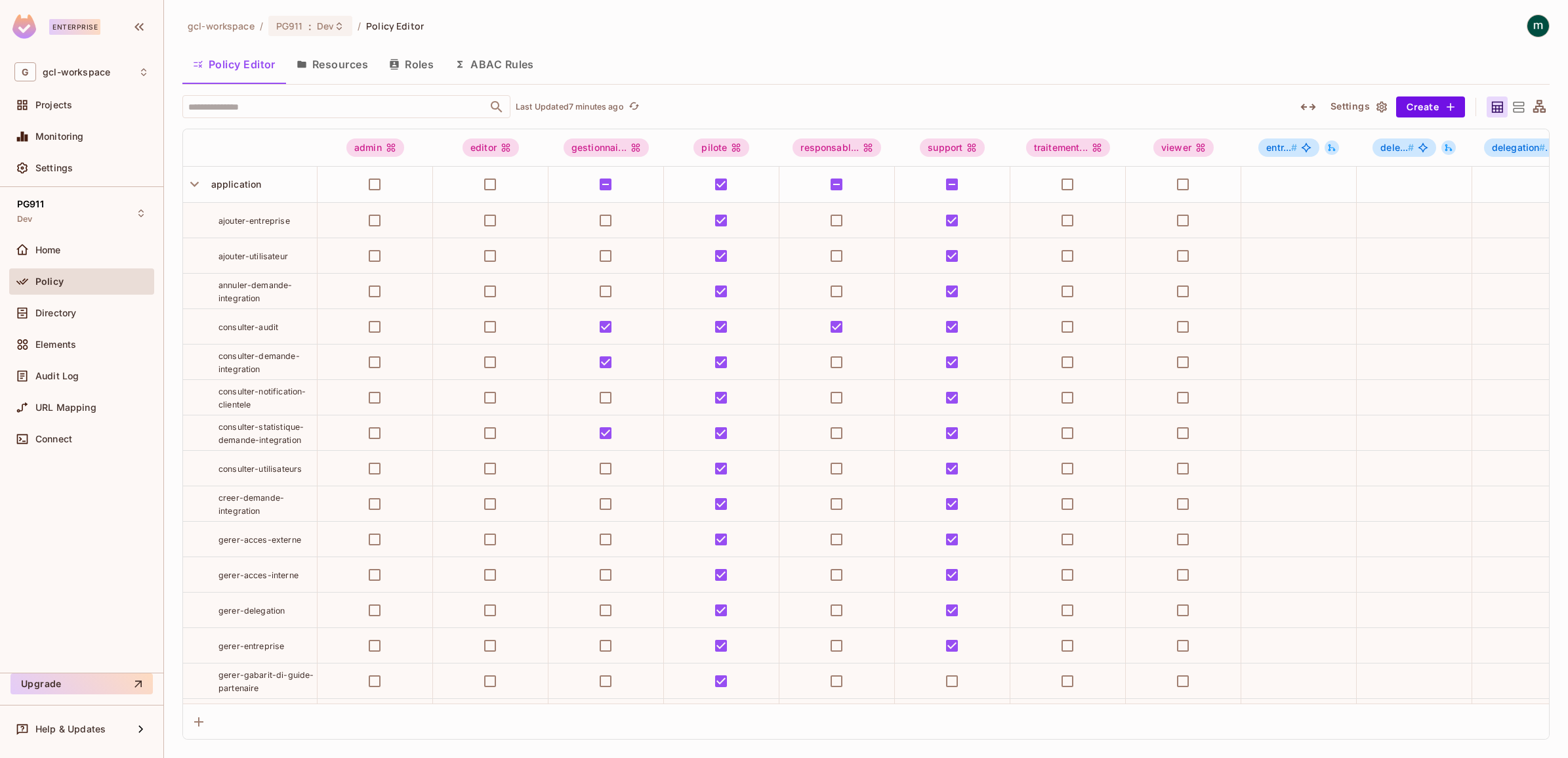
scroll to position [82, 0]
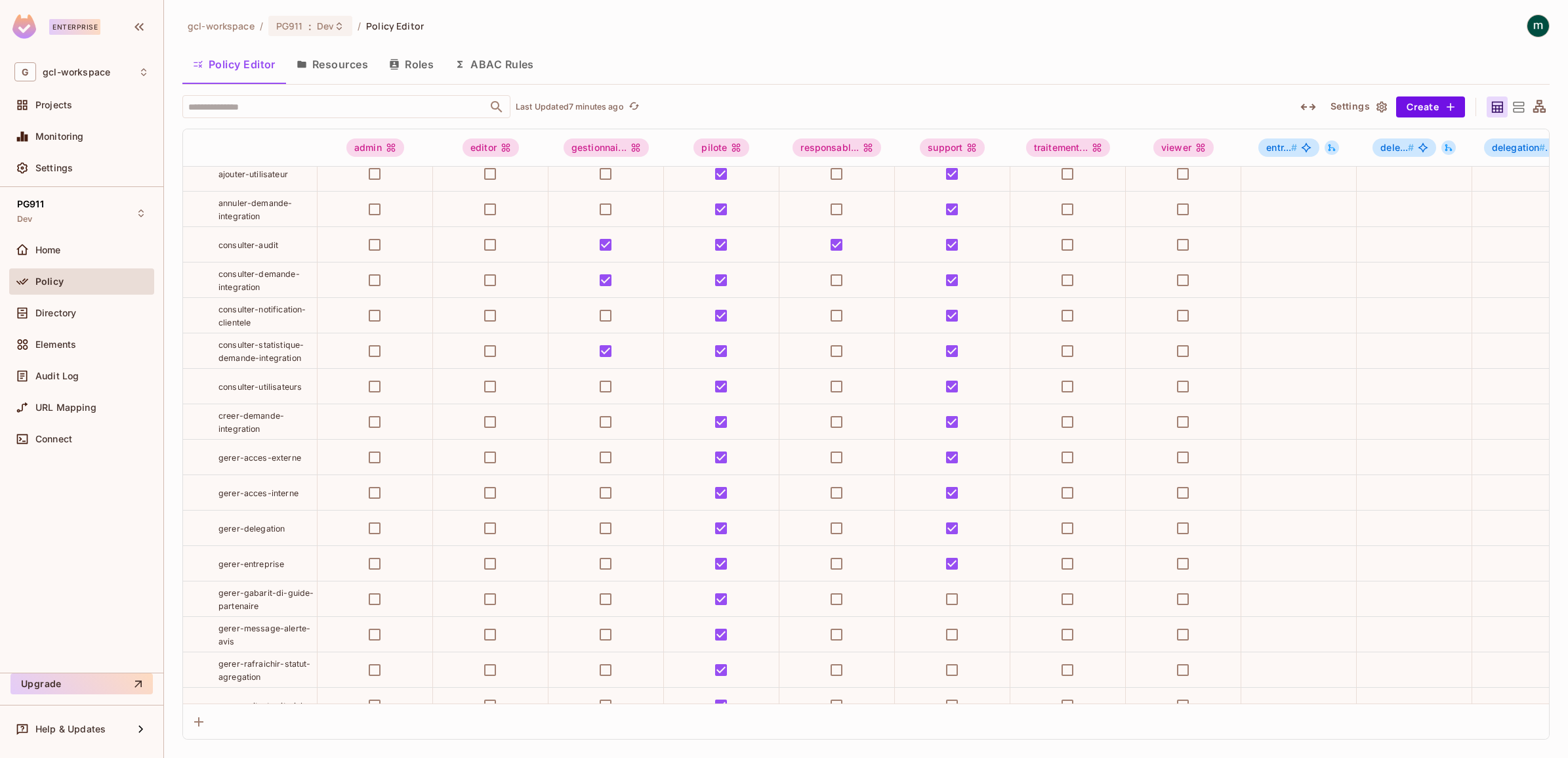
click at [178, 555] on div "gcl-workspace / PG911 : Dev / Policy Editor Policy Editor Resources Roles ABAC …" at bounding box center [866, 379] width 1404 height 758
click at [204, 535] on div "gerer-delegation" at bounding box center [250, 528] width 134 height 13
click at [236, 534] on span "gerer-delegation" at bounding box center [251, 528] width 67 height 11
click at [254, 534] on span "gerer-delegation" at bounding box center [251, 529] width 67 height 10
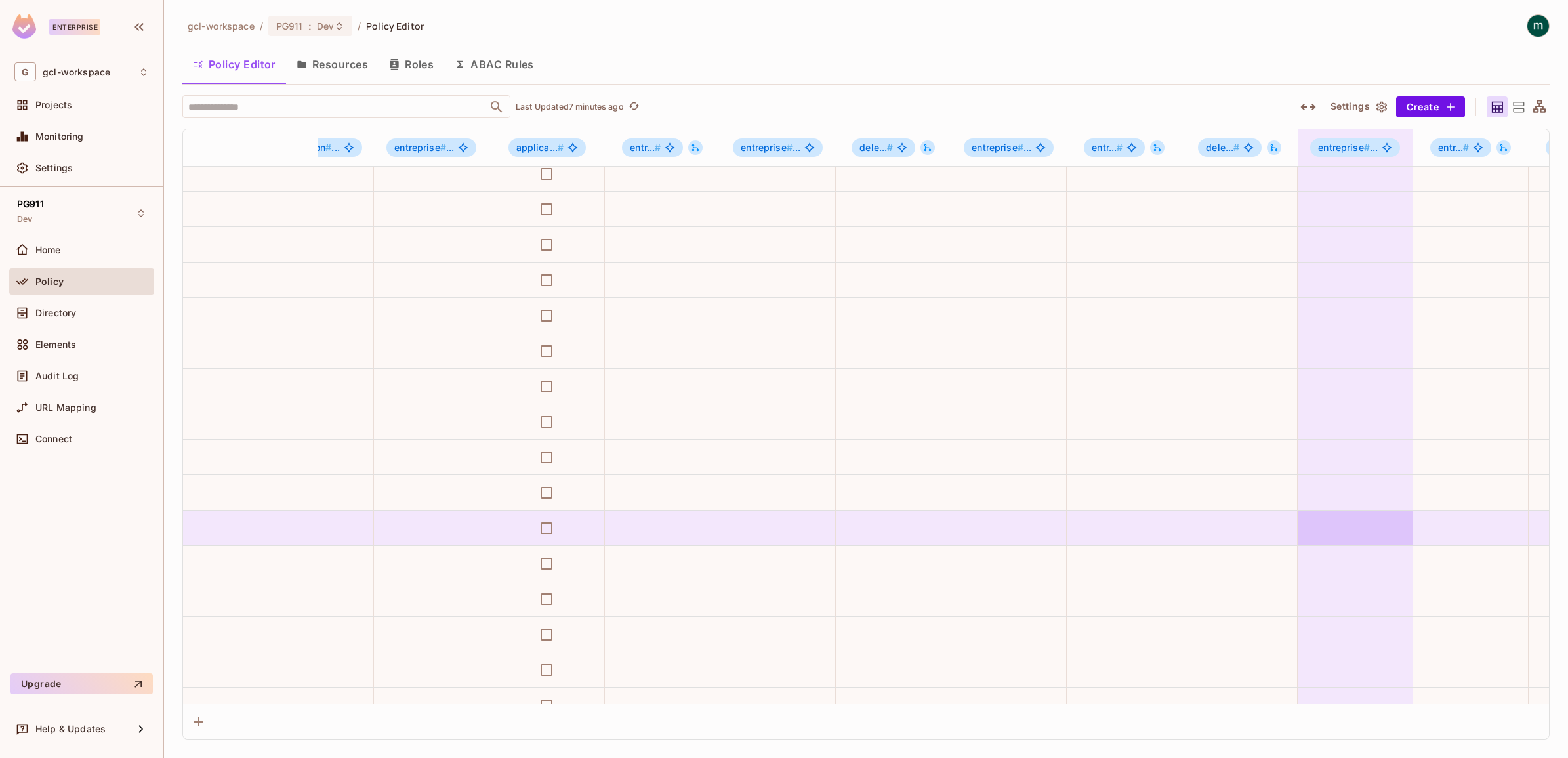
scroll to position [82, 1247]
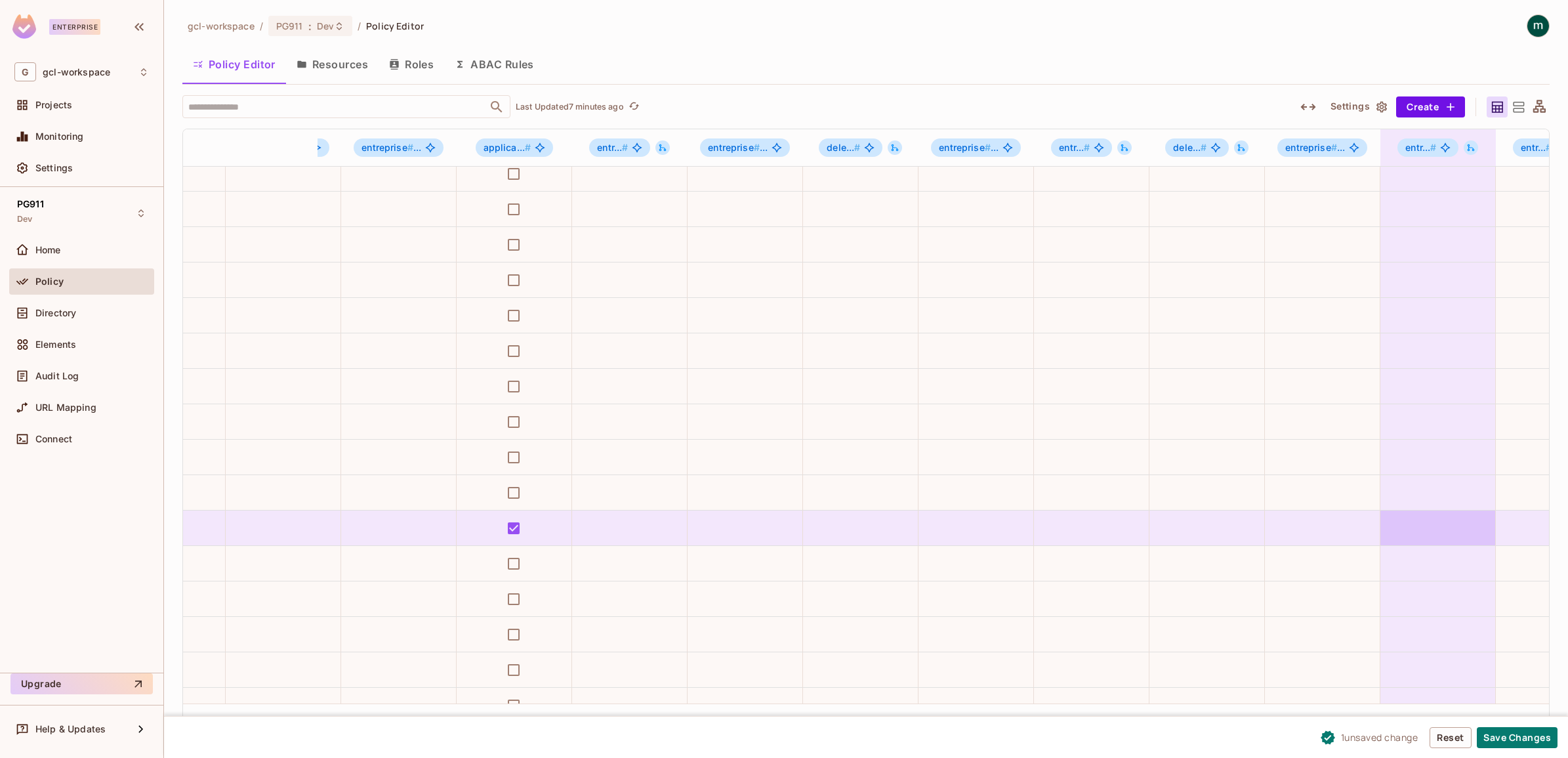
click at [1254, 546] on td at bounding box center [1438, 528] width 115 height 36
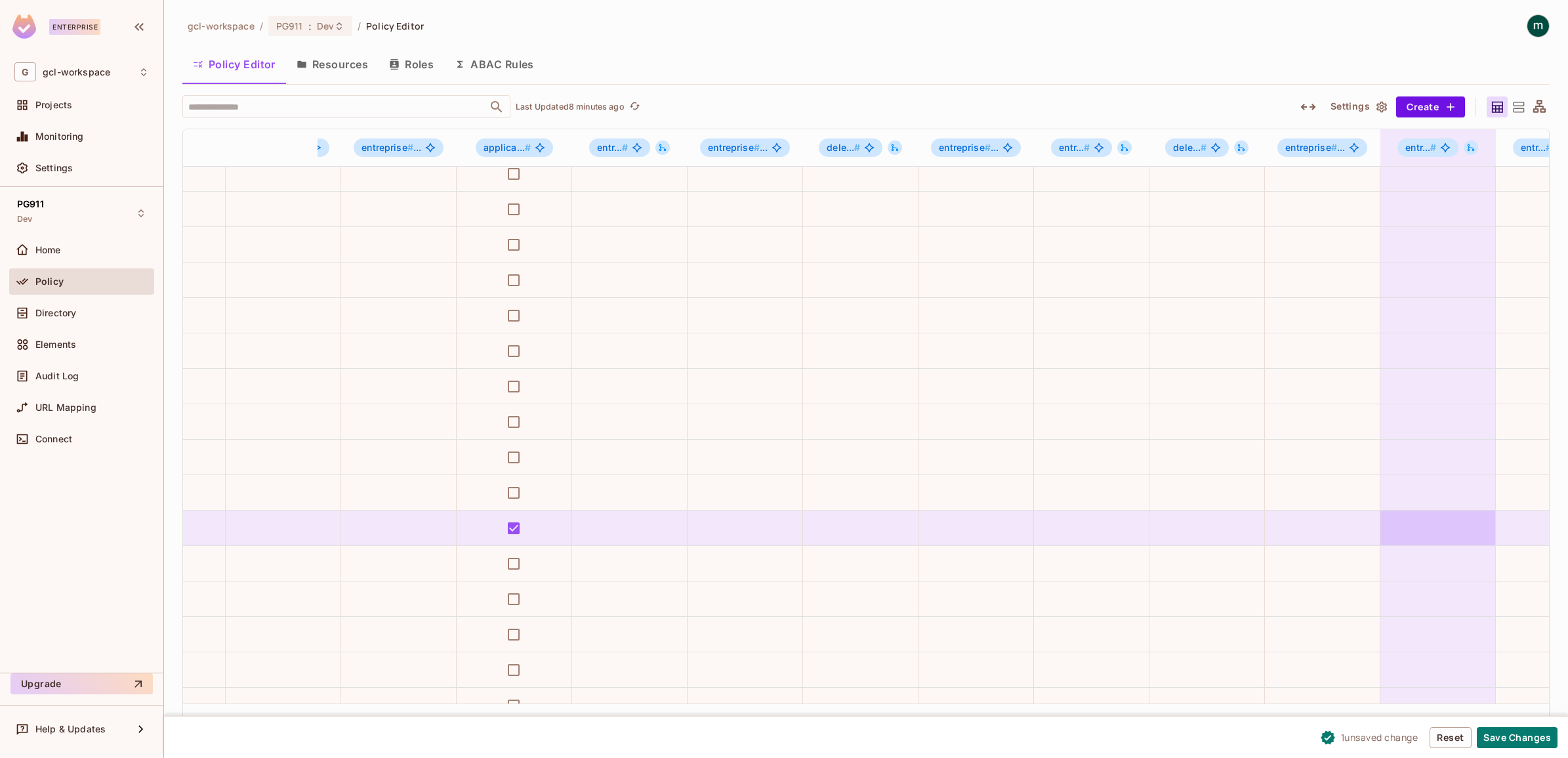
click at [1254, 546] on td at bounding box center [1438, 528] width 115 height 36
drag, startPoint x: 1410, startPoint y: 558, endPoint x: 1391, endPoint y: 546, distance: 22.5
click at [1254, 546] on td at bounding box center [1438, 528] width 115 height 36
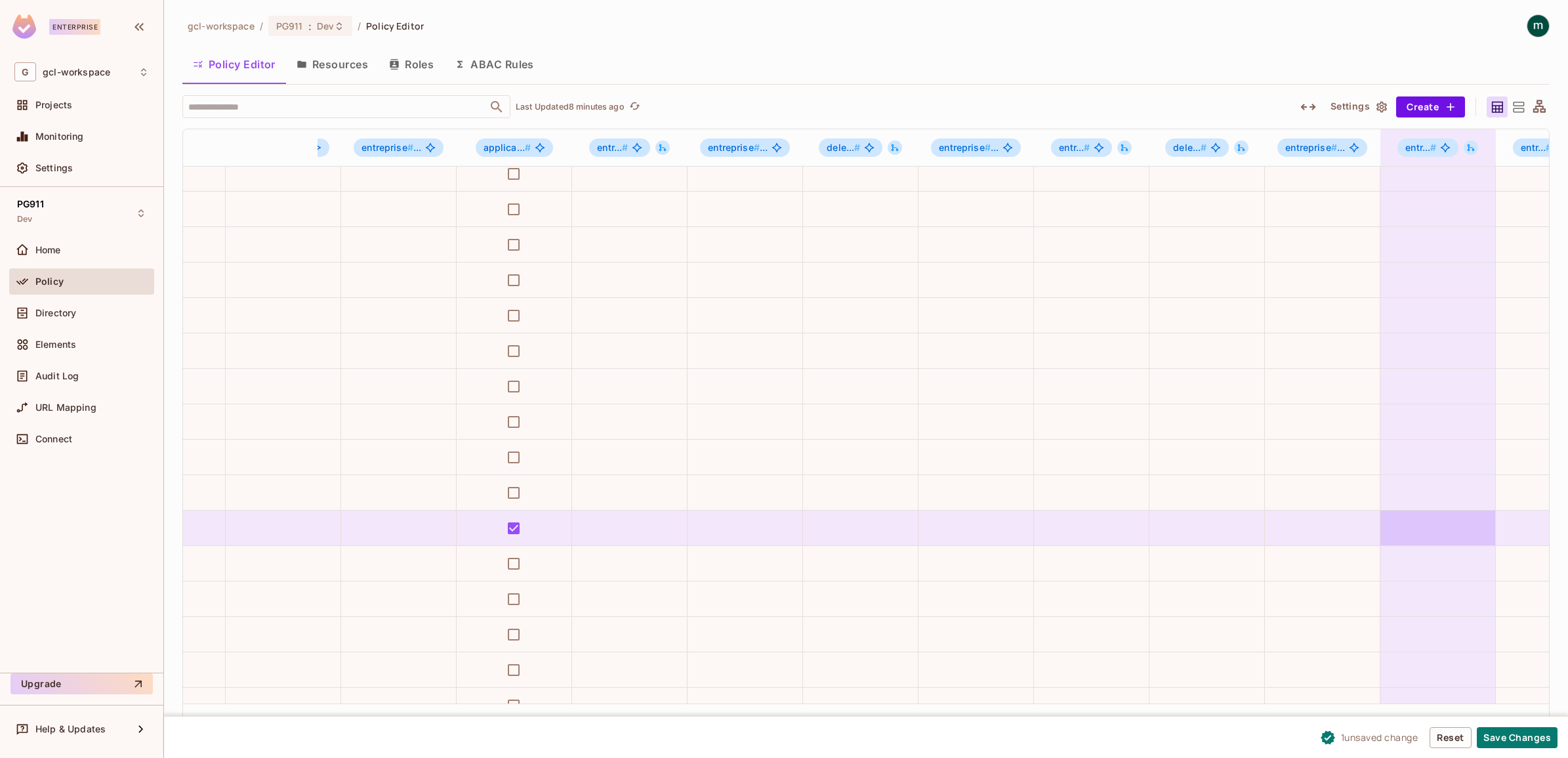
click at [1254, 546] on td at bounding box center [1438, 528] width 115 height 36
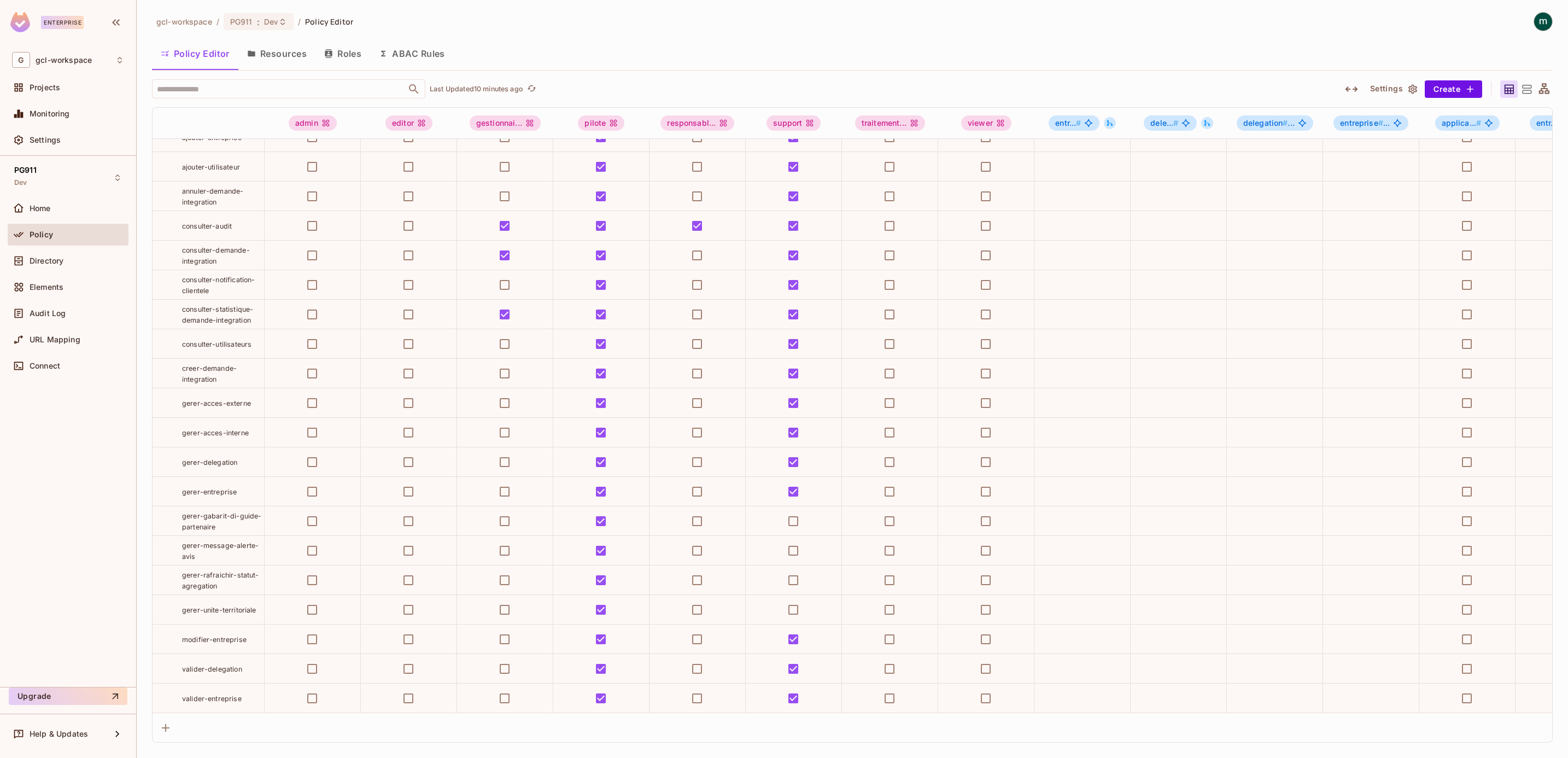
scroll to position [20, 0]
click at [203, 493] on span "gerer-delegation" at bounding box center [210, 489] width 55 height 8
click at [146, 505] on div "gcl-workspace / PG911 : Dev / Policy Editor Policy Editor Resources Roles ABAC …" at bounding box center [852, 379] width 1431 height 758
click at [171, 494] on div "gerer-delegation" at bounding box center [208, 488] width 112 height 11
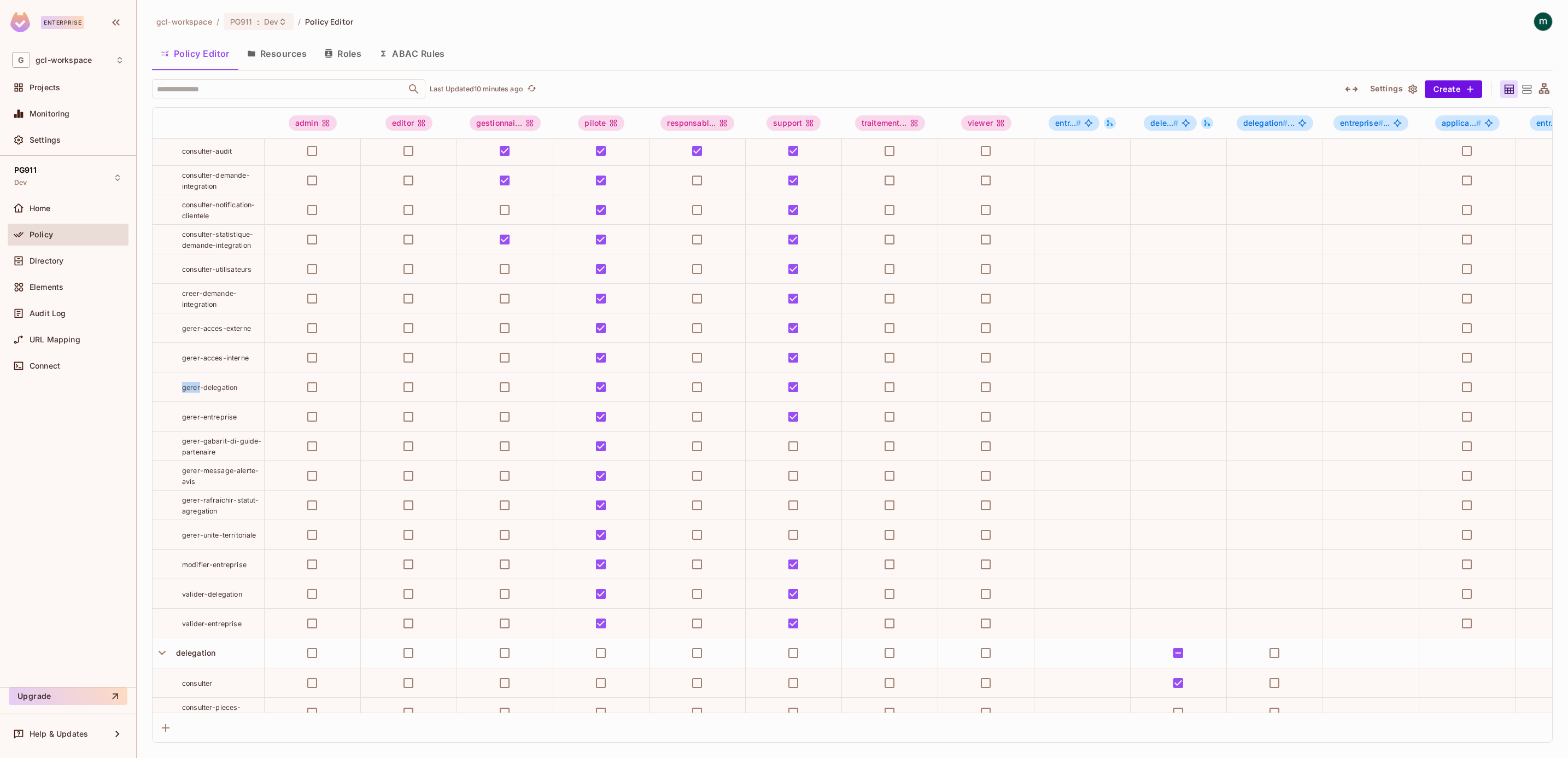
scroll to position [82, 0]
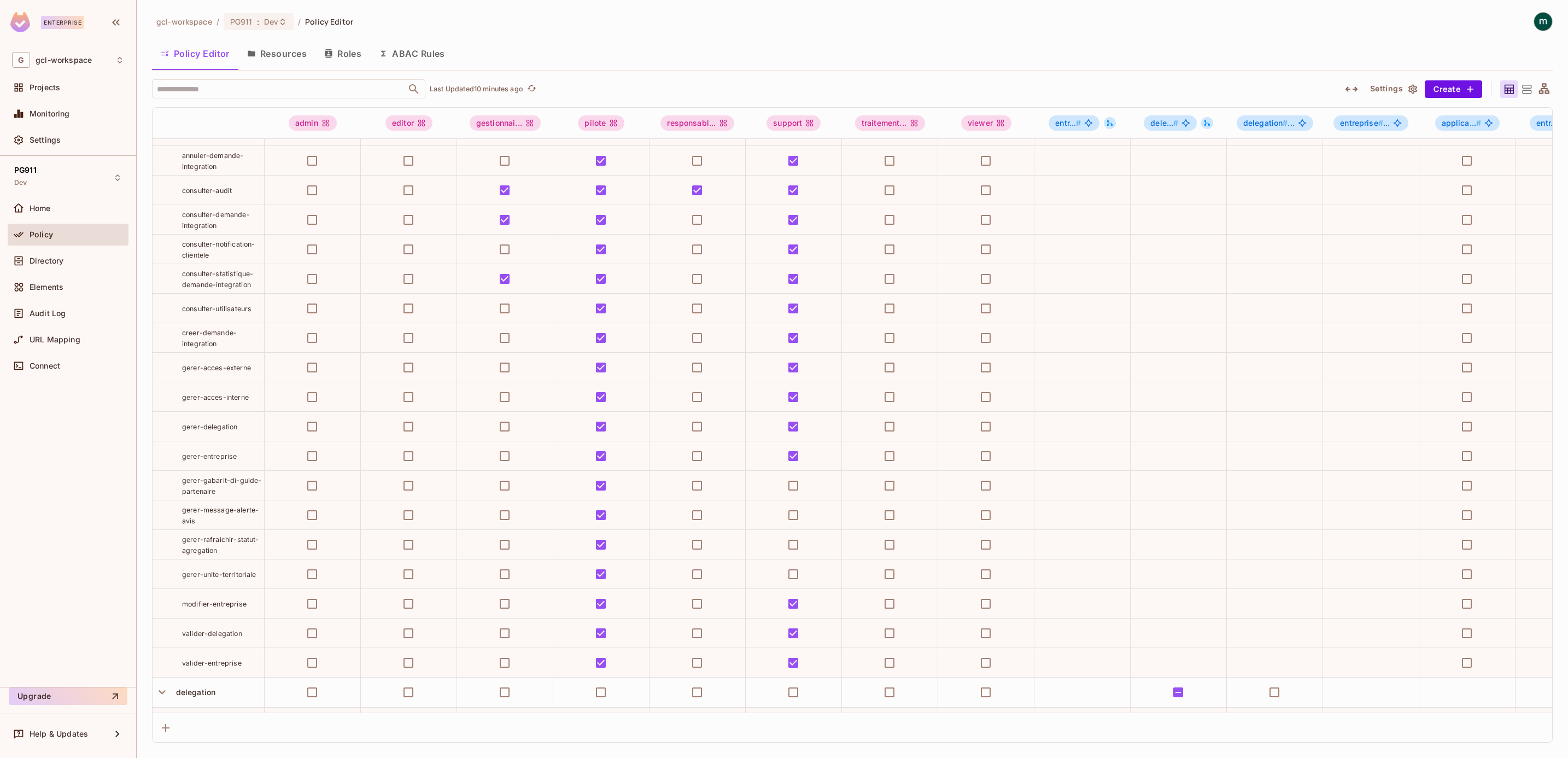
click at [214, 431] on span "gerer-delegation" at bounding box center [210, 427] width 55 height 8
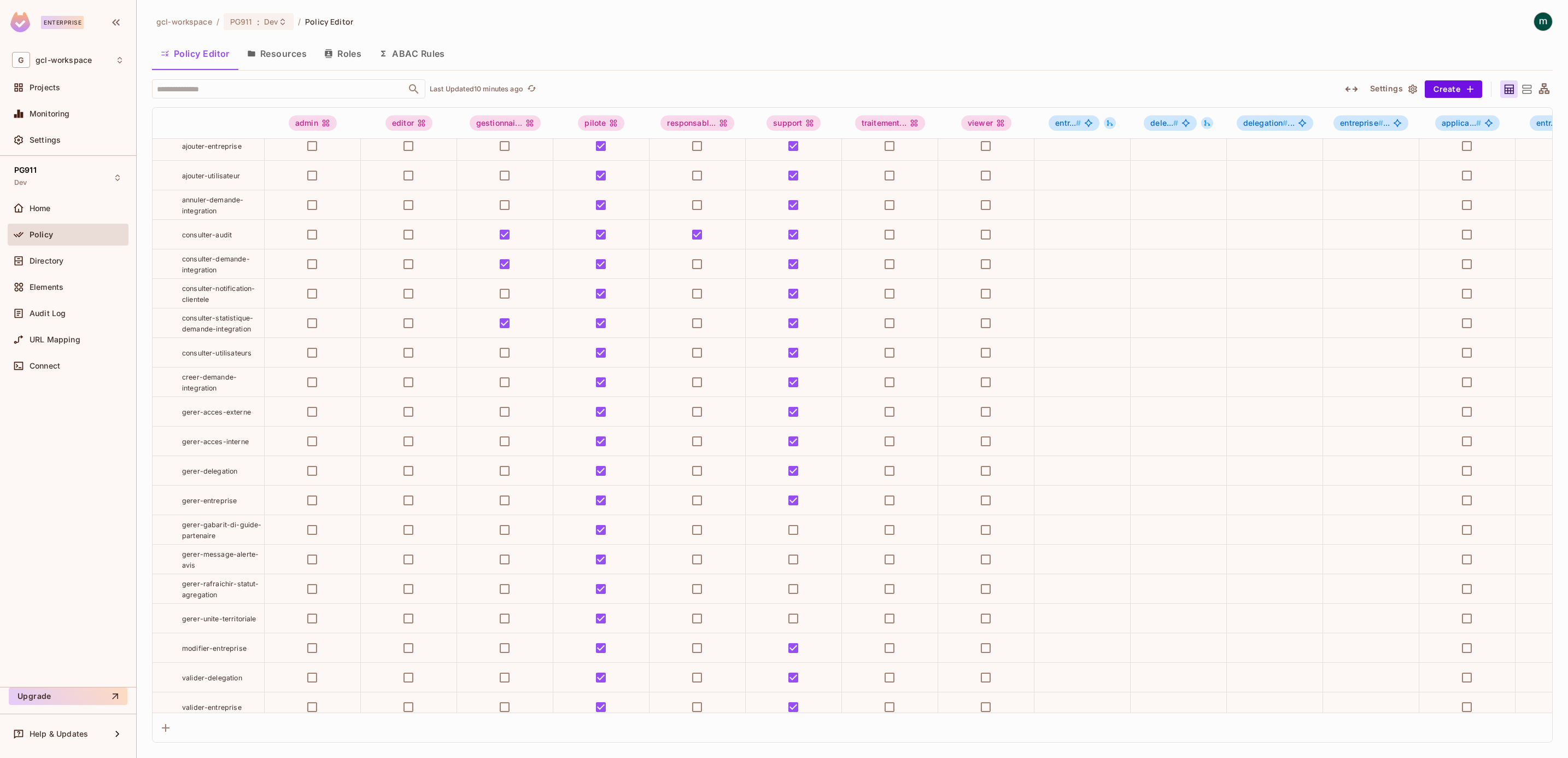
scroll to position [0, 0]
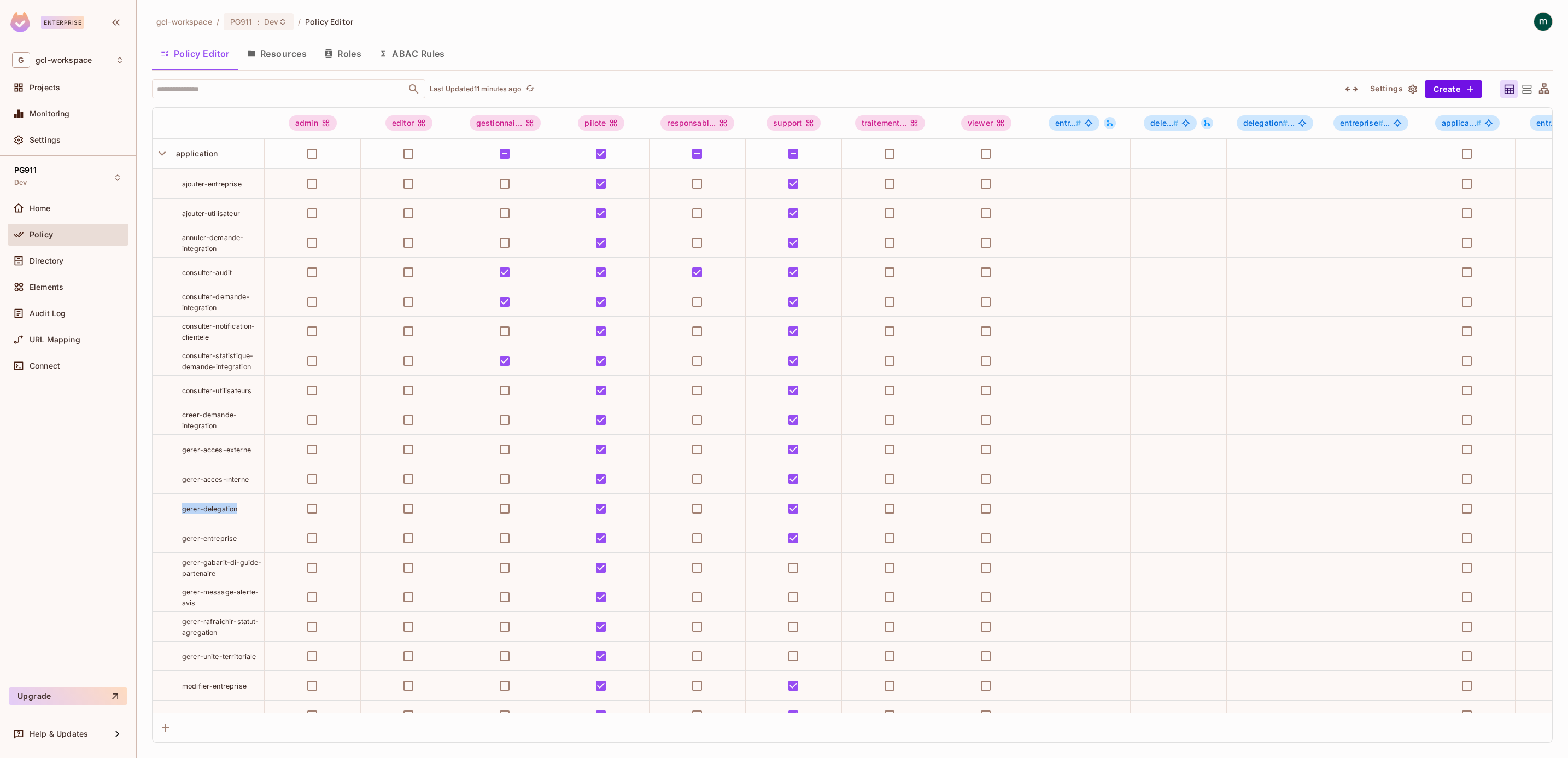
drag, startPoint x: 181, startPoint y: 537, endPoint x: 239, endPoint y: 538, distance: 58.0
click at [239, 505] on td "gerer-delegation" at bounding box center [209, 508] width 112 height 30
copy span "gerer-delegation"
click at [944, 58] on div "Policy Editor Resources Roles ABAC Rules" at bounding box center [852, 53] width 1400 height 27
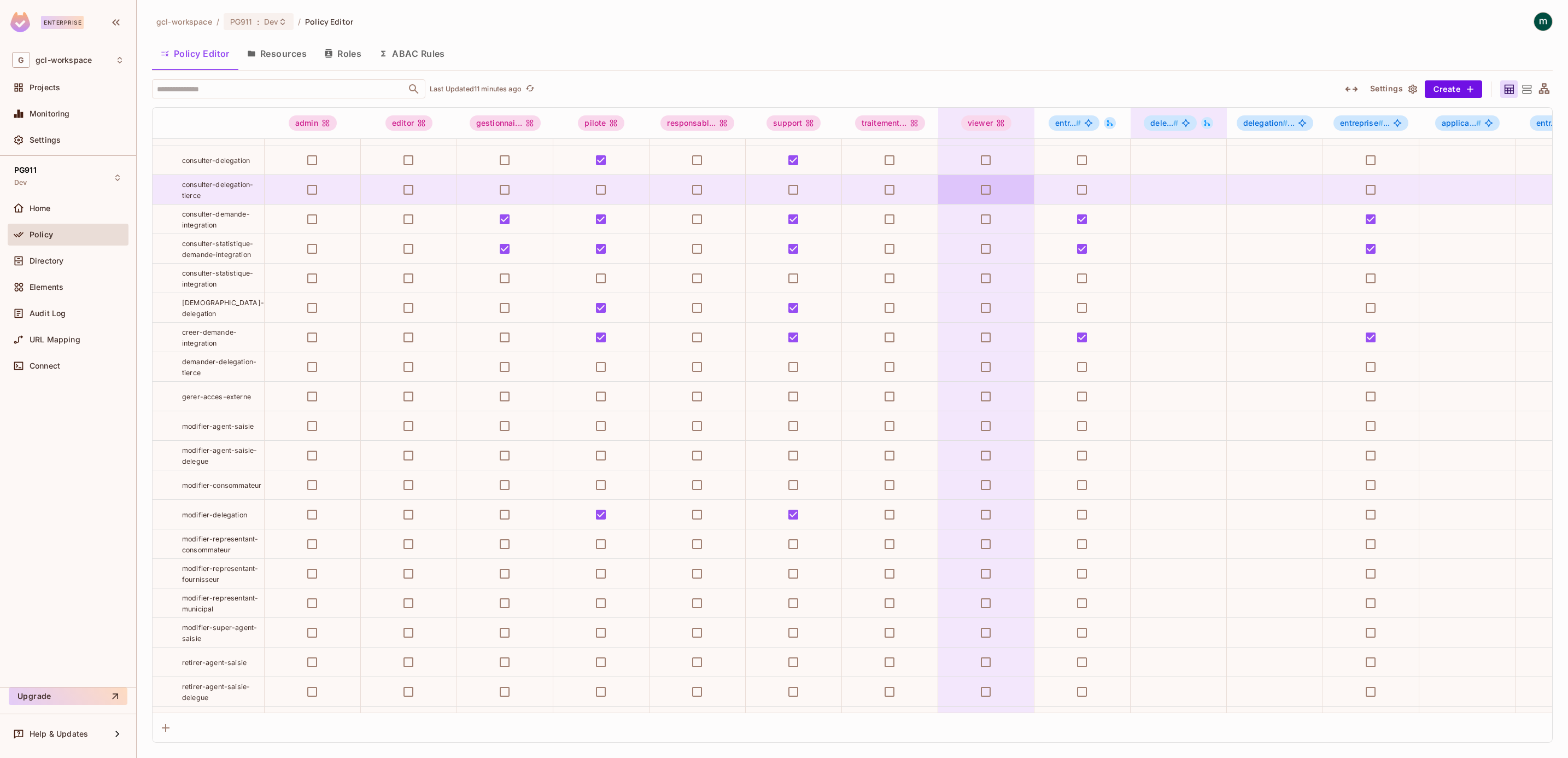
scroll to position [1169, 0]
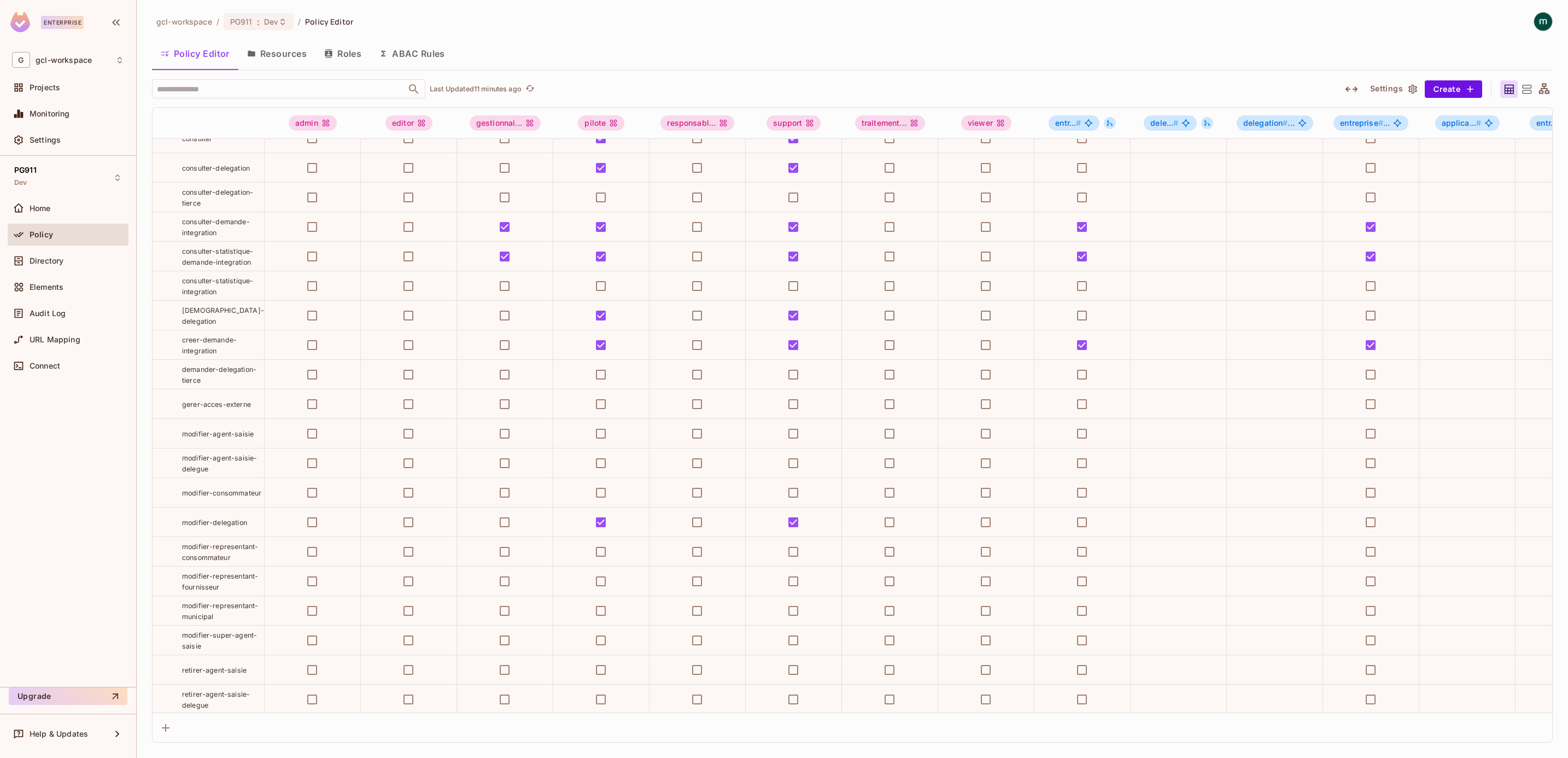
drag, startPoint x: 864, startPoint y: 26, endPoint x: 1019, endPoint y: 26, distance: 155.0
click at [865, 26] on div "gcl-workspace / PG911 : Dev / Policy Editor" at bounding box center [852, 22] width 1400 height 19
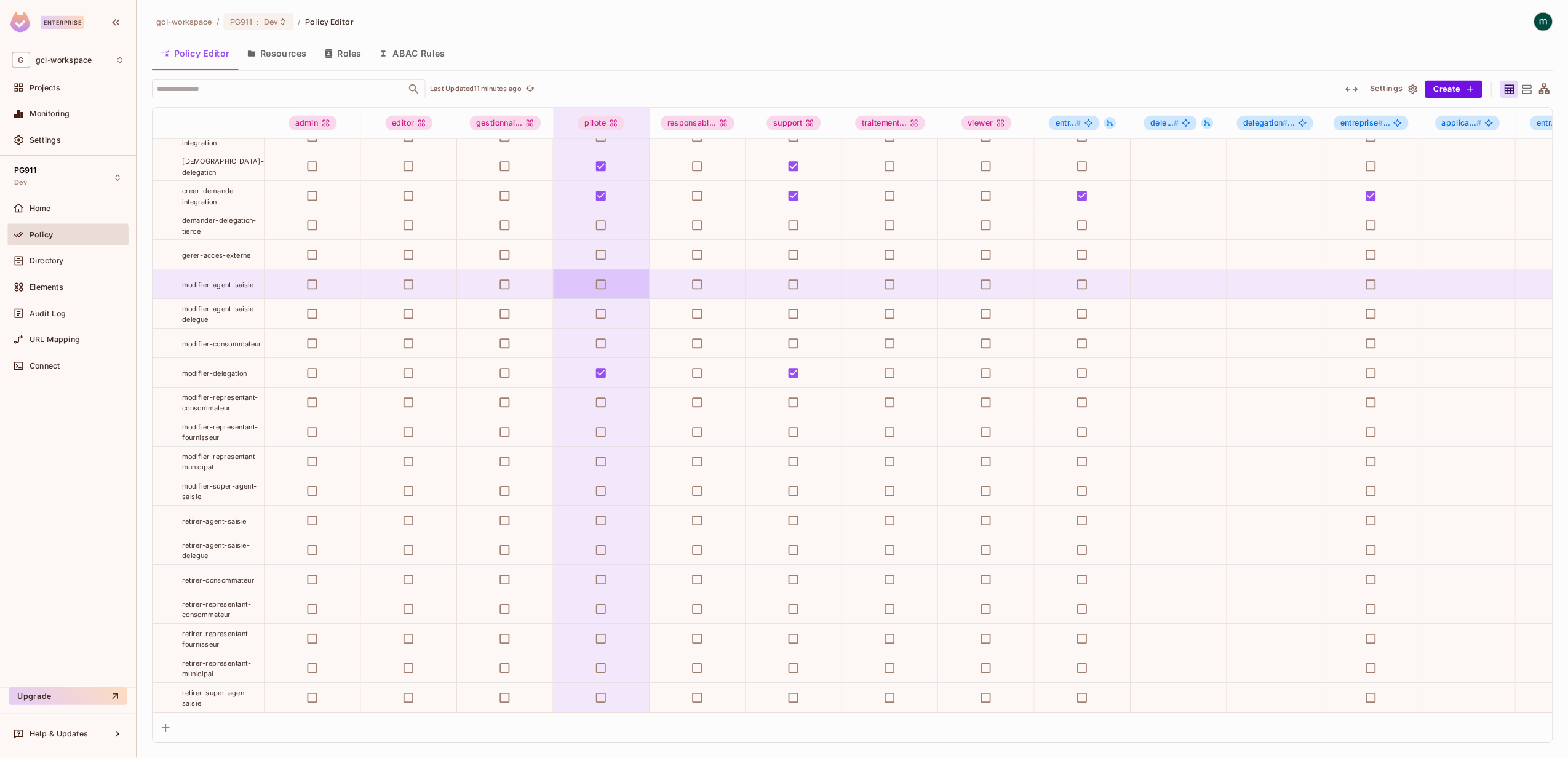
scroll to position [1591, 0]
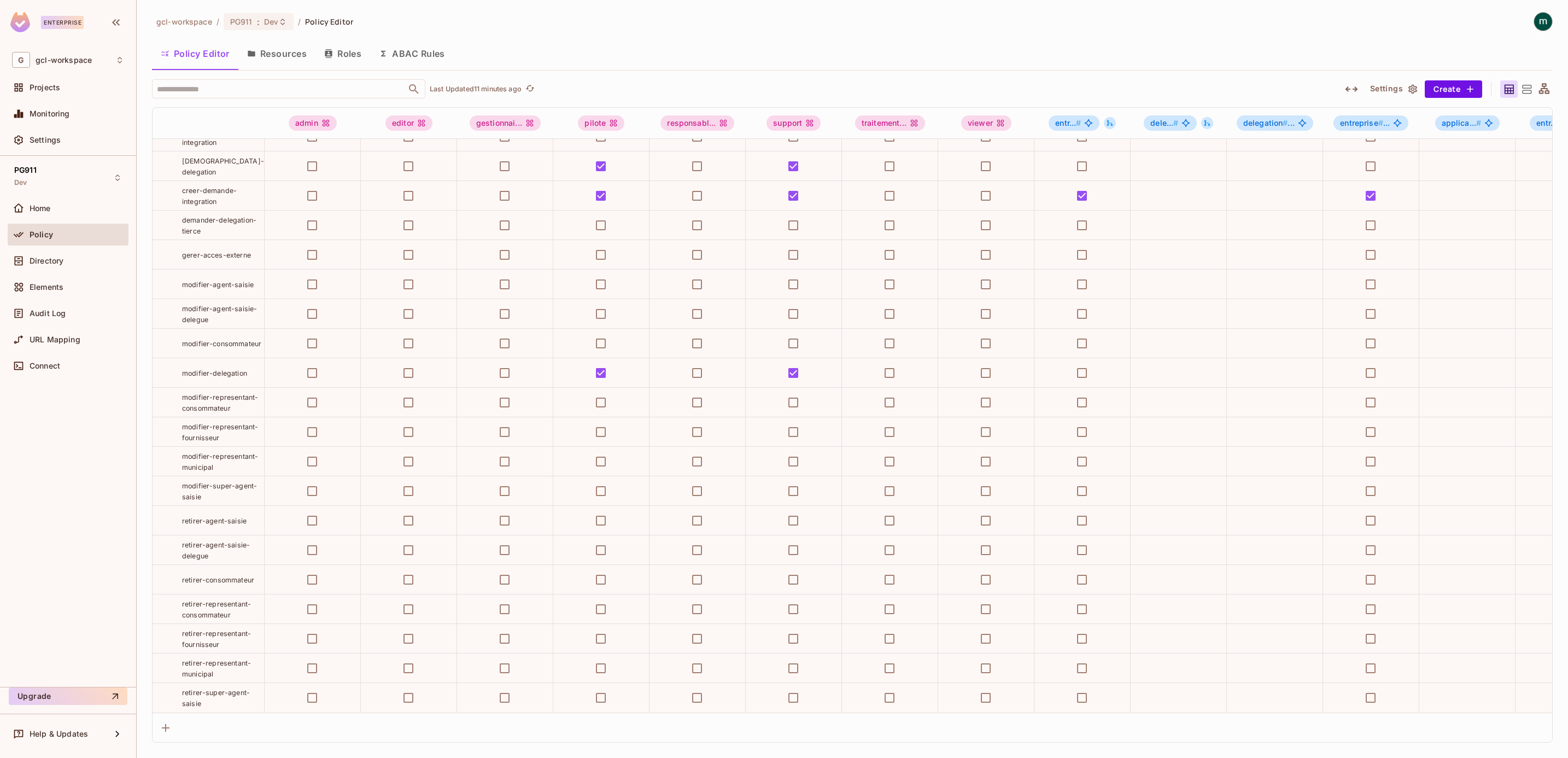
click at [757, 30] on div "gcl-workspace / PG911 : Dev / Policy Editor" at bounding box center [852, 22] width 1400 height 19
drag, startPoint x: 722, startPoint y: 56, endPoint x: 1014, endPoint y: 38, distance: 292.6
click at [725, 56] on div "Policy Editor Resources Roles ABAC Rules" at bounding box center [852, 53] width 1400 height 27
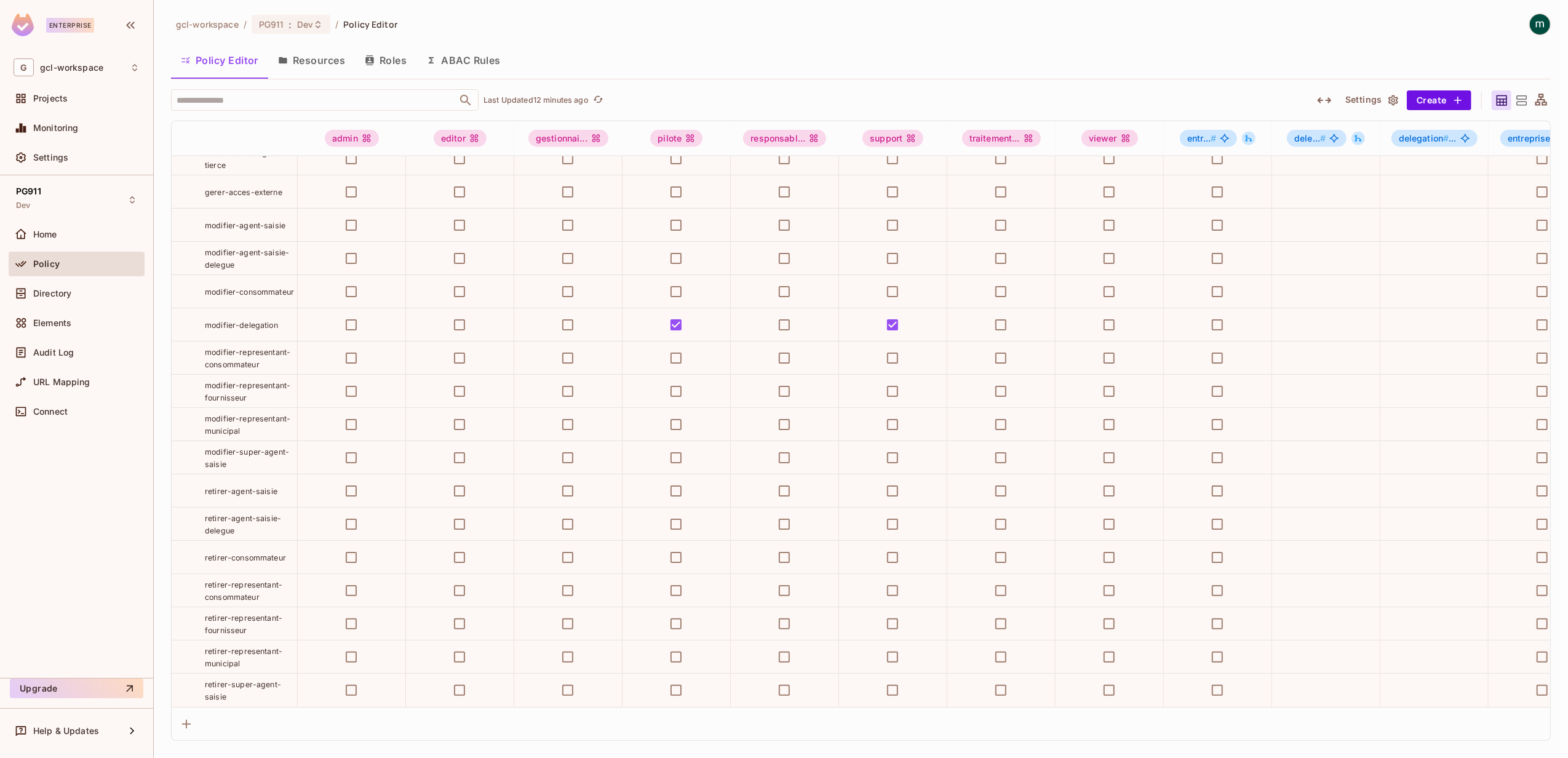
click at [1116, 40] on div "gcl-workspace / PG911 : Dev / Policy Editor Policy Editor Resources Roles ABAC …" at bounding box center [861, 377] width 1379 height 727
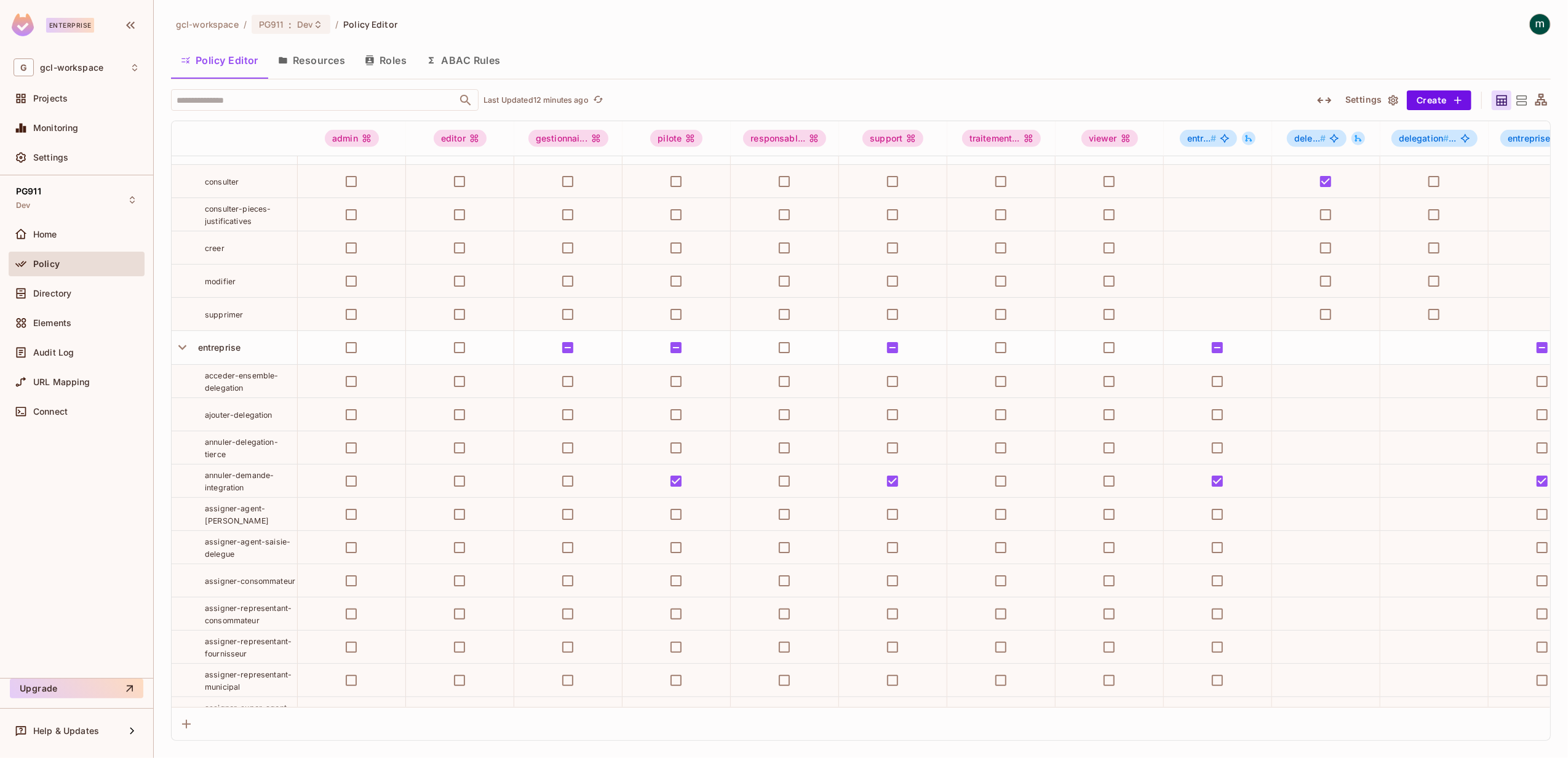
click at [173, 394] on div "acceder-ensemble-delegation" at bounding box center [234, 381] width 125 height 24
click at [185, 394] on div "acceder-ensemble-delegation" at bounding box center [234, 381] width 125 height 24
click at [189, 394] on div "acceder-ensemble-delegation" at bounding box center [234, 381] width 125 height 24
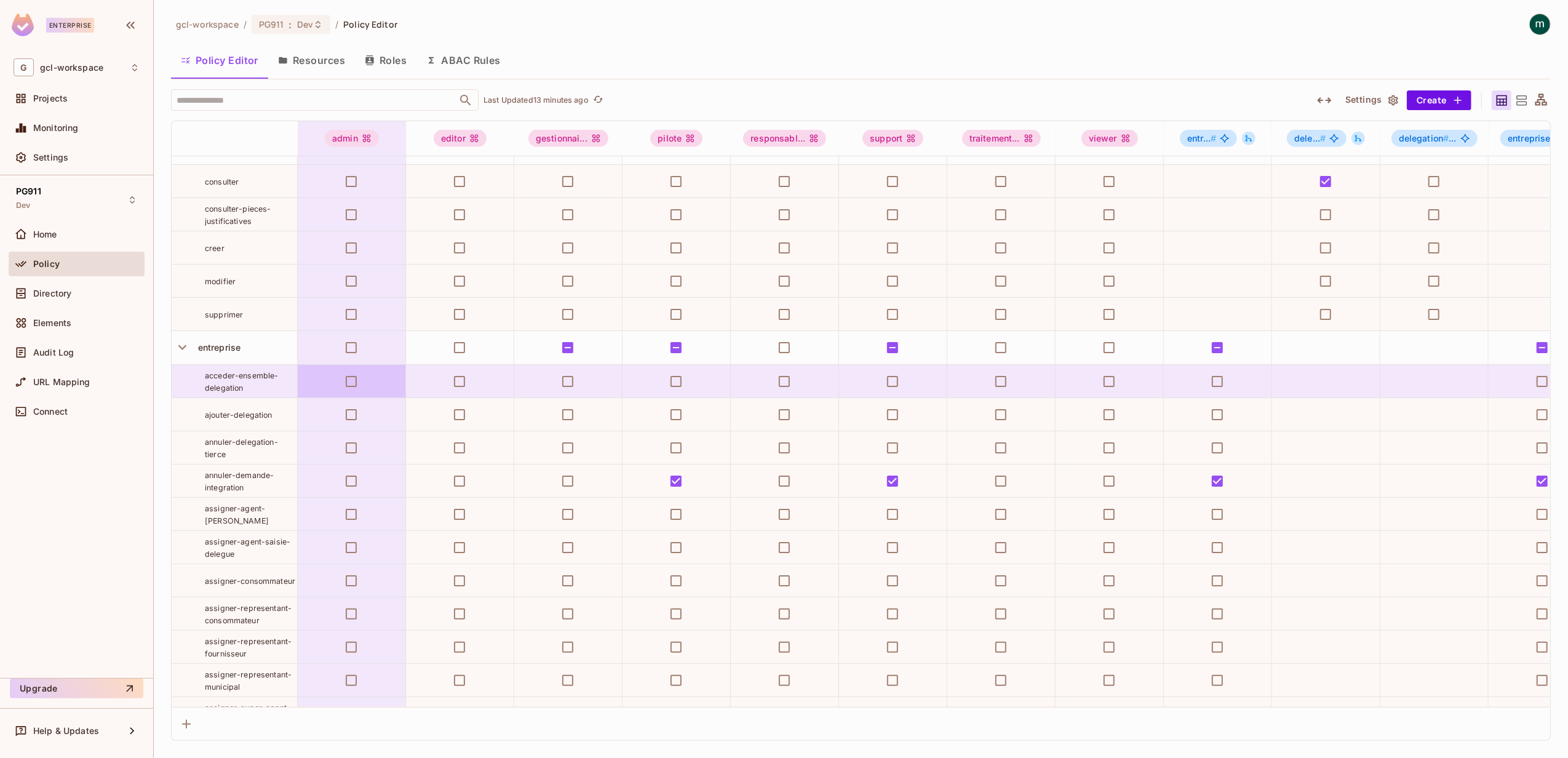
click at [299, 398] on td at bounding box center [352, 382] width 108 height 33
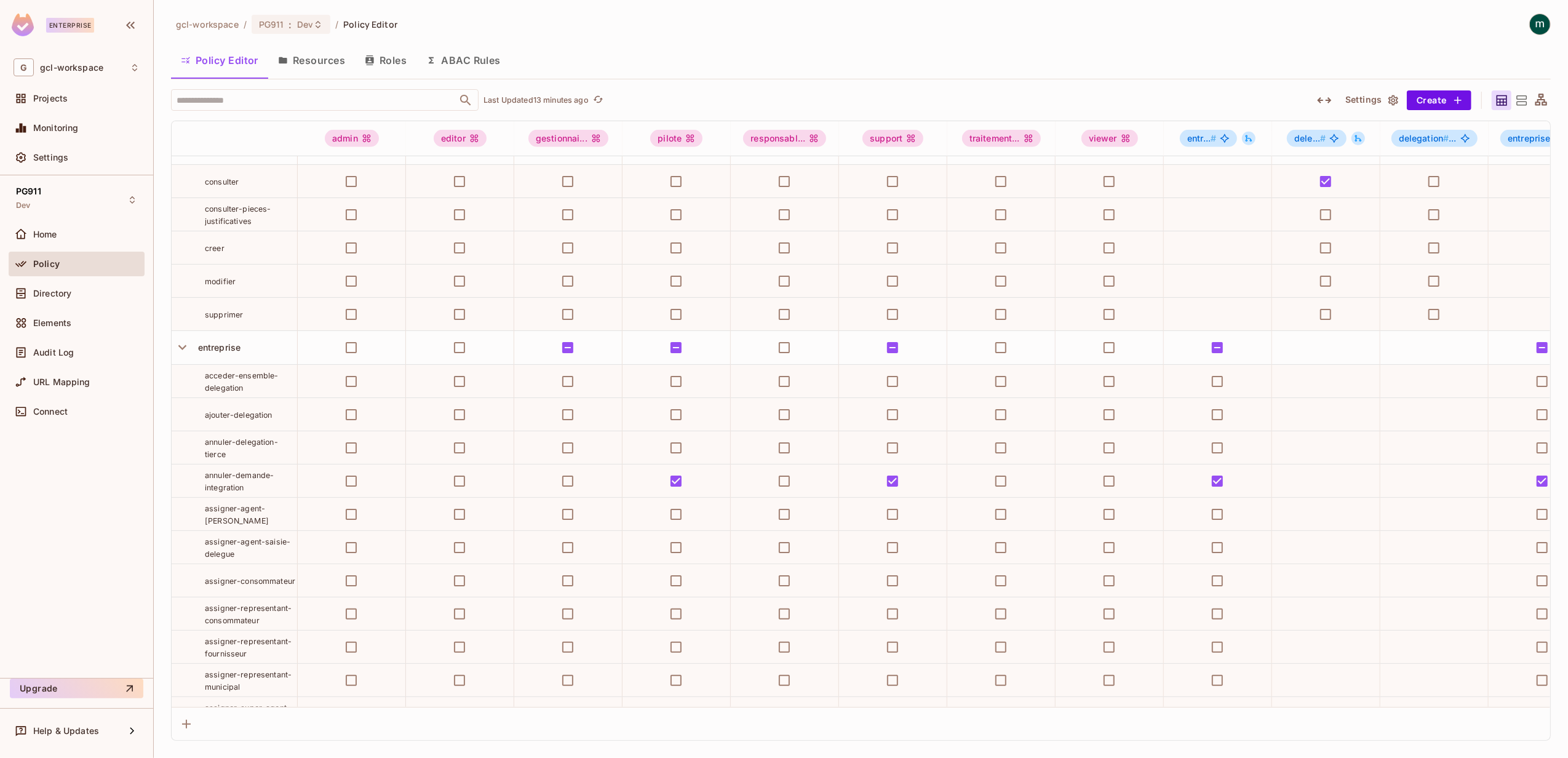
click at [180, 394] on div "acceder-ensemble-delegation" at bounding box center [234, 381] width 125 height 24
click at [163, 401] on div "gcl-workspace / PG911 : Dev / Policy Editor Policy Editor Resources Roles ABAC …" at bounding box center [861, 379] width 1414 height 758
click at [187, 394] on div "acceder-ensemble-delegation" at bounding box center [234, 381] width 125 height 24
click at [319, 53] on button "Resources" at bounding box center [312, 60] width 87 height 30
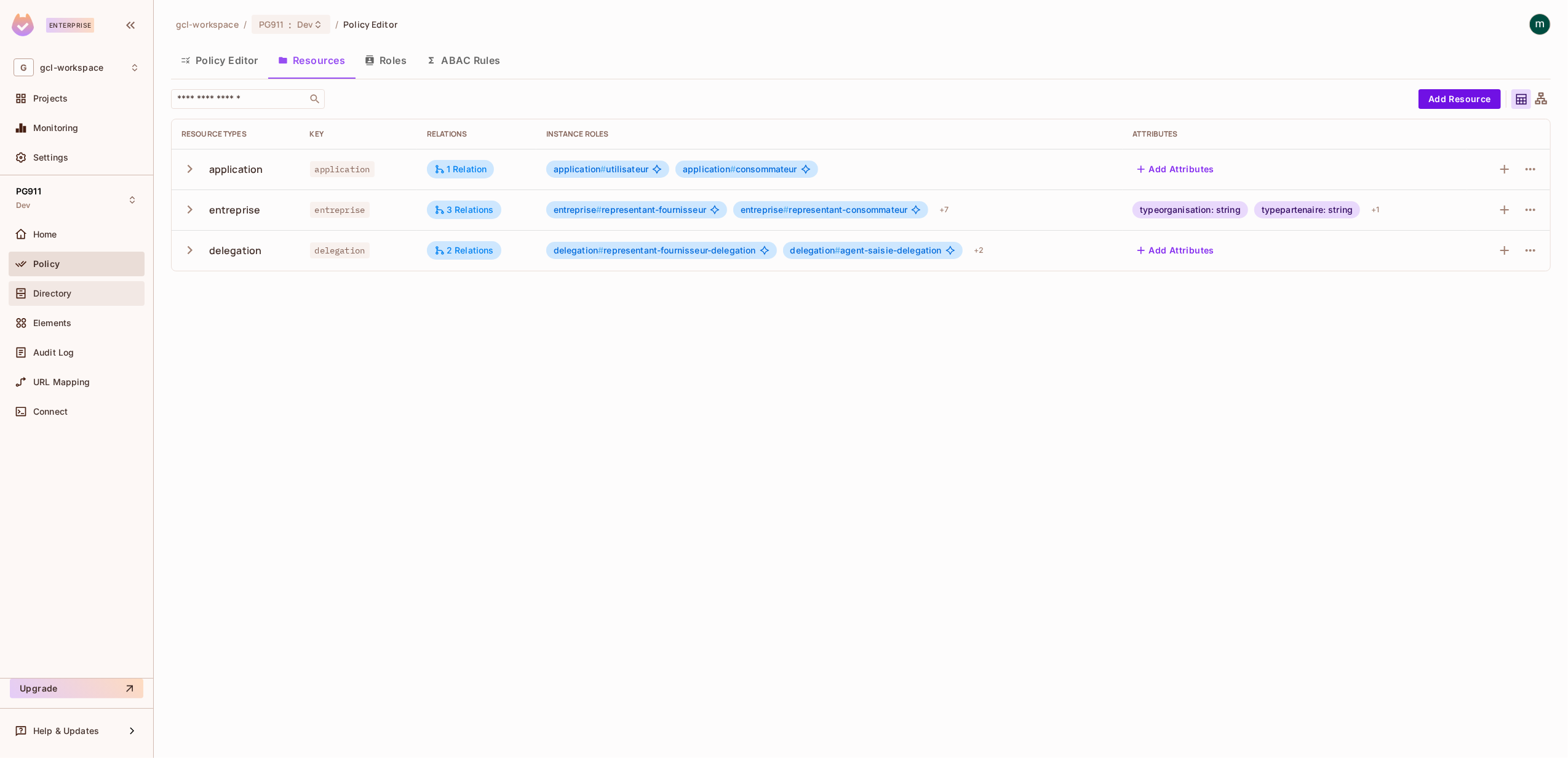
click at [43, 293] on span "Directory" at bounding box center [52, 293] width 38 height 10
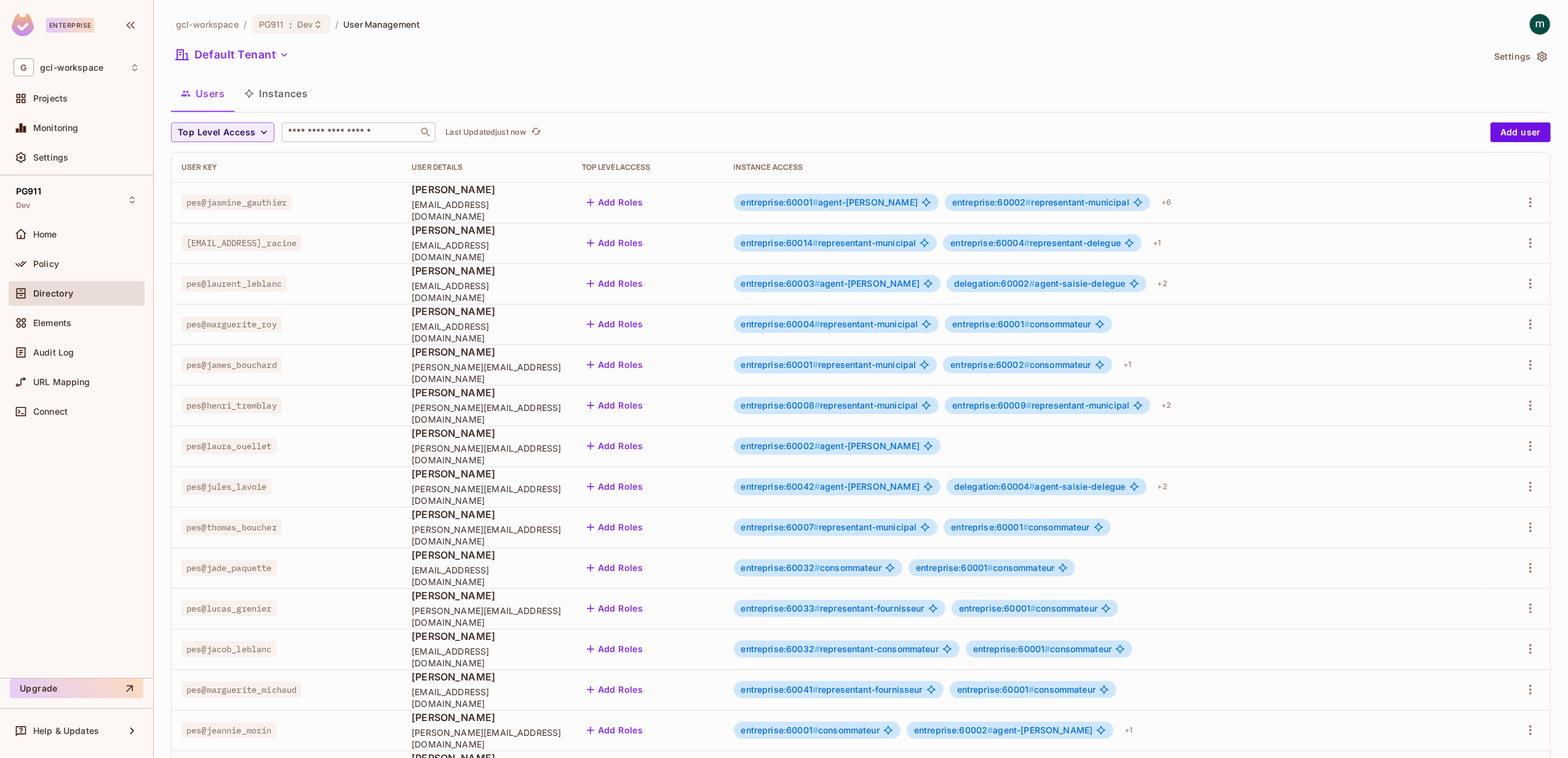
click at [380, 134] on input "text" at bounding box center [350, 132] width 129 height 12
click at [1176, 207] on icon "button" at bounding box center [1530, 201] width 14 height 14
click at [1176, 227] on div "Edit" at bounding box center [1453, 231] width 17 height 12
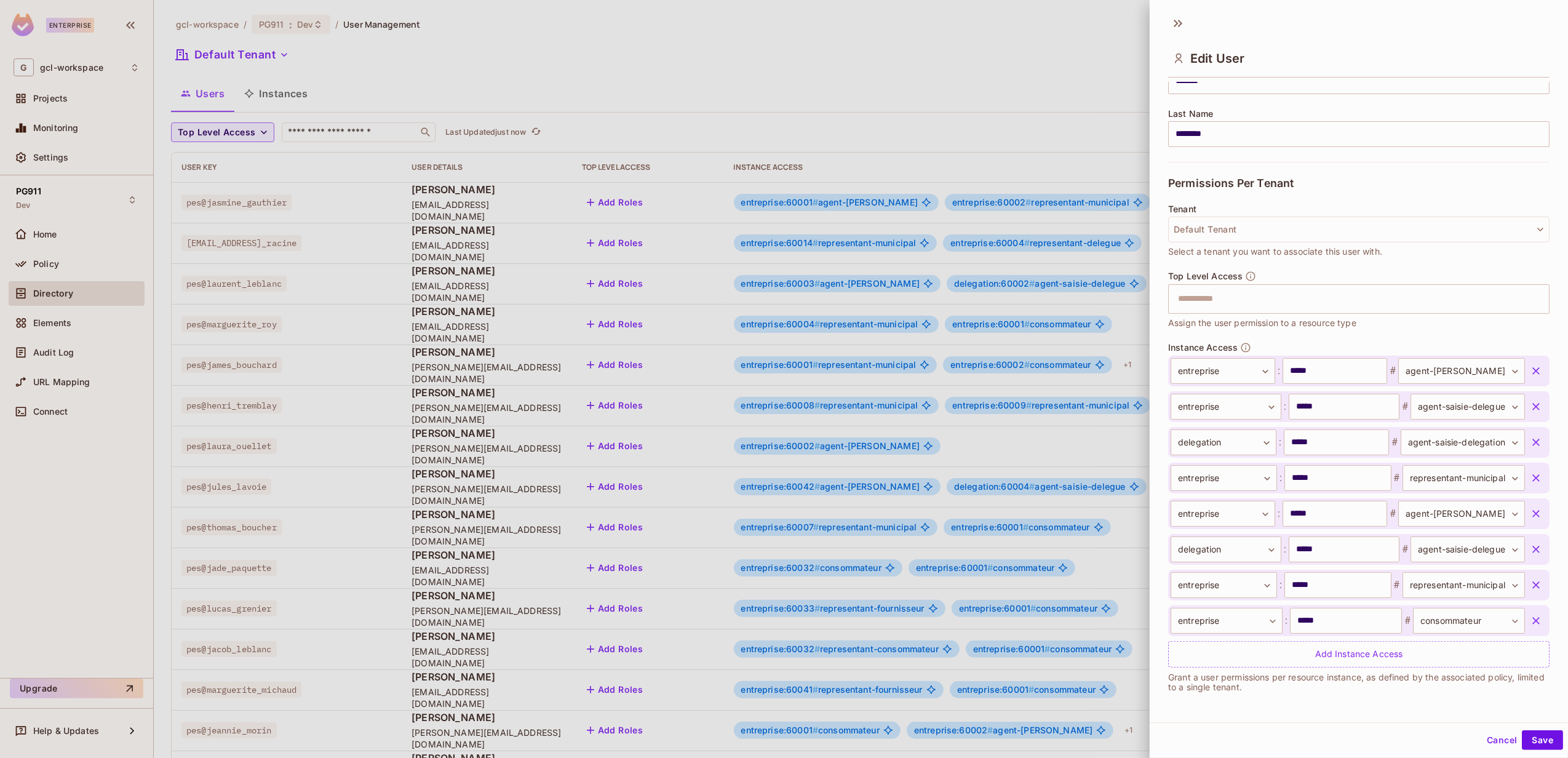
scroll to position [2, 0]
click at [1176, 568] on div "Add Instance Access" at bounding box center [1359, 652] width 382 height 27
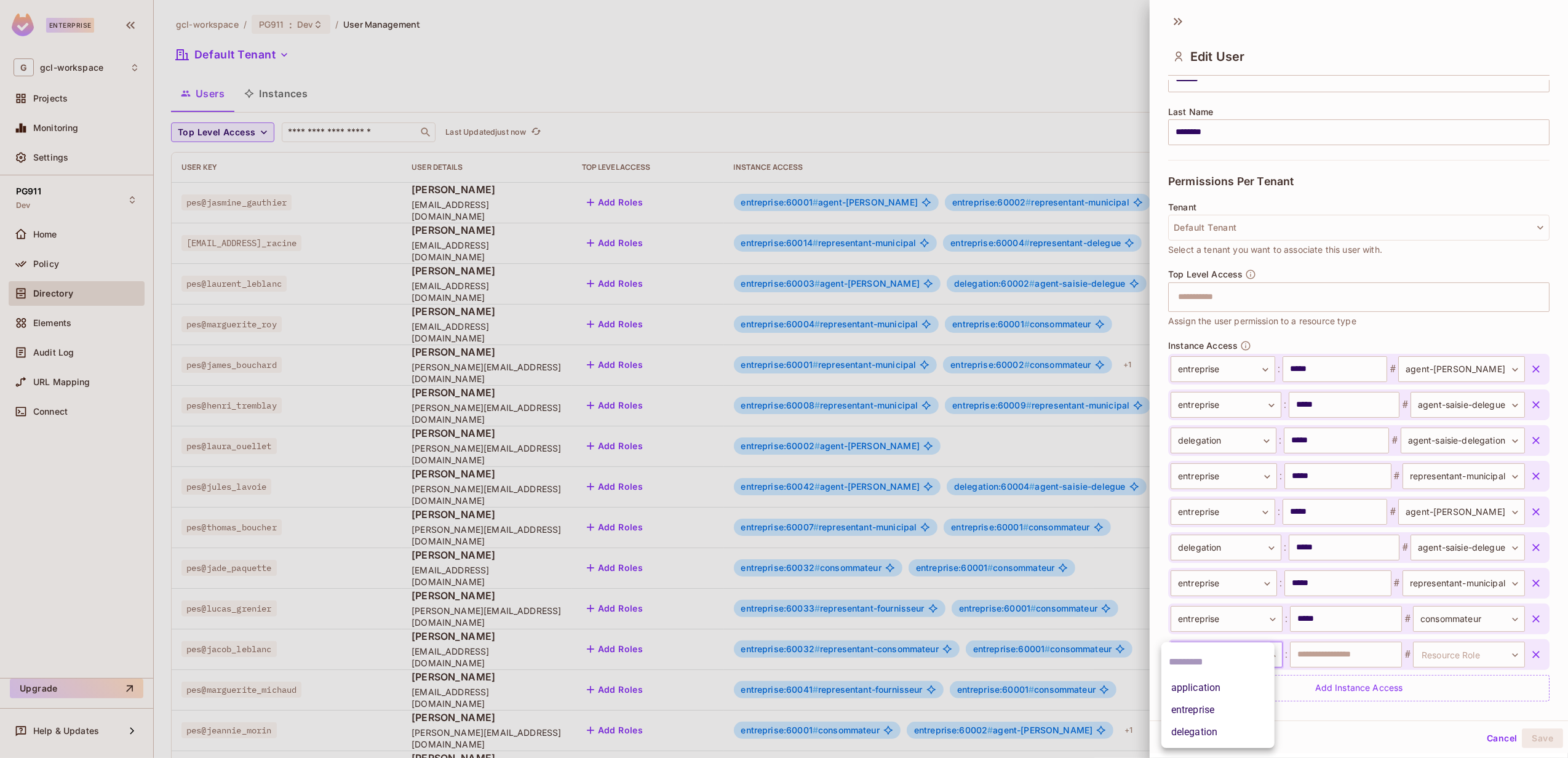
click at [1176, 568] on body "Enterprise G gcl-workspace Projects Monitoring Settings PG911 Dev Home Policy D…" at bounding box center [784, 379] width 1568 height 758
click at [1176, 568] on li "entreprise" at bounding box center [1217, 709] width 113 height 22
click at [1176, 568] on input "text" at bounding box center [1345, 655] width 112 height 26
type input "*****"
click at [1176, 568] on body "Enterprise G gcl-workspace Projects Monitoring Settings PG911 Dev Home Policy D…" at bounding box center [784, 379] width 1568 height 758
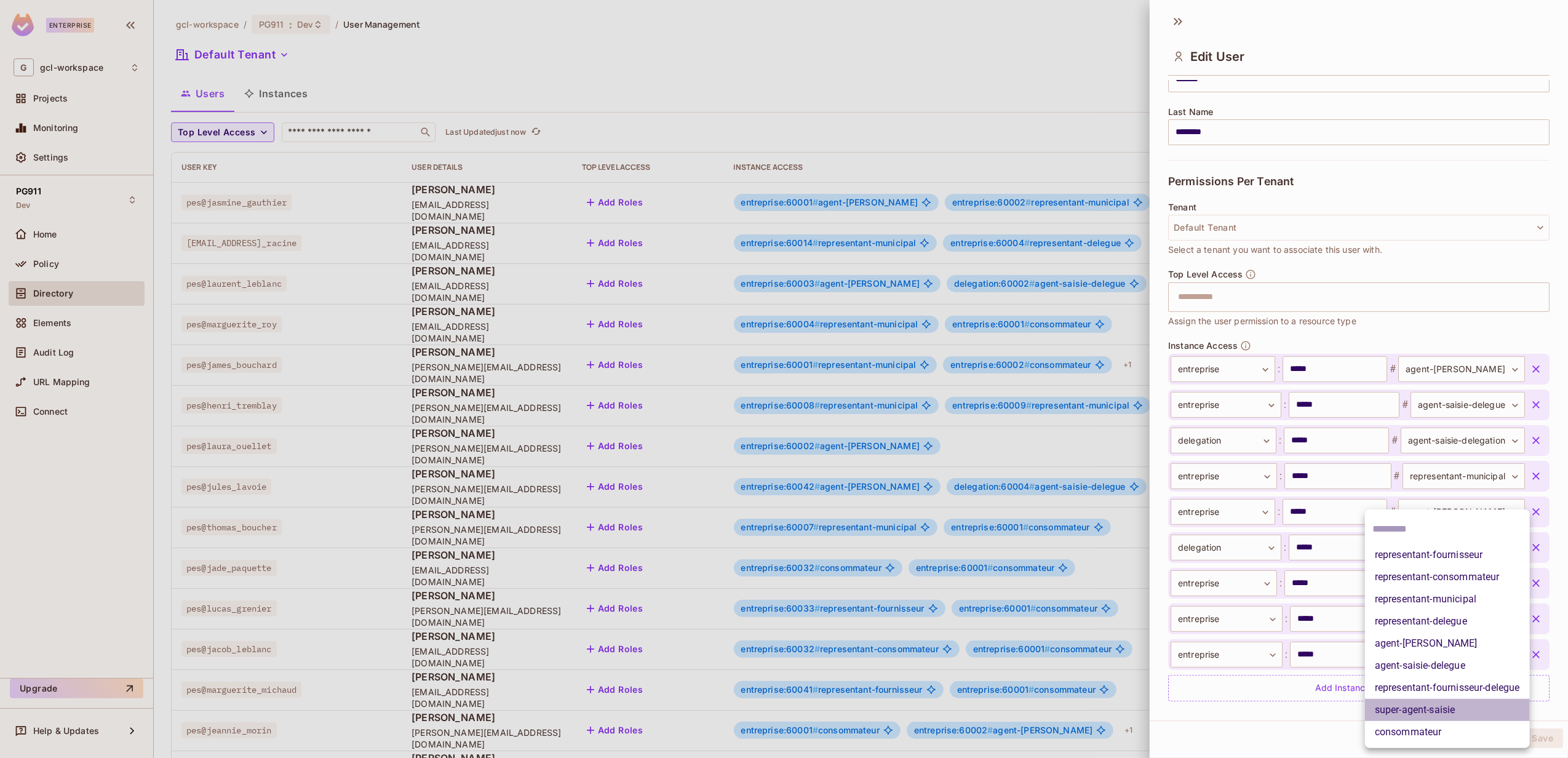
click at [1176, 568] on li "super-agent-saisie" at bounding box center [1447, 709] width 165 height 22
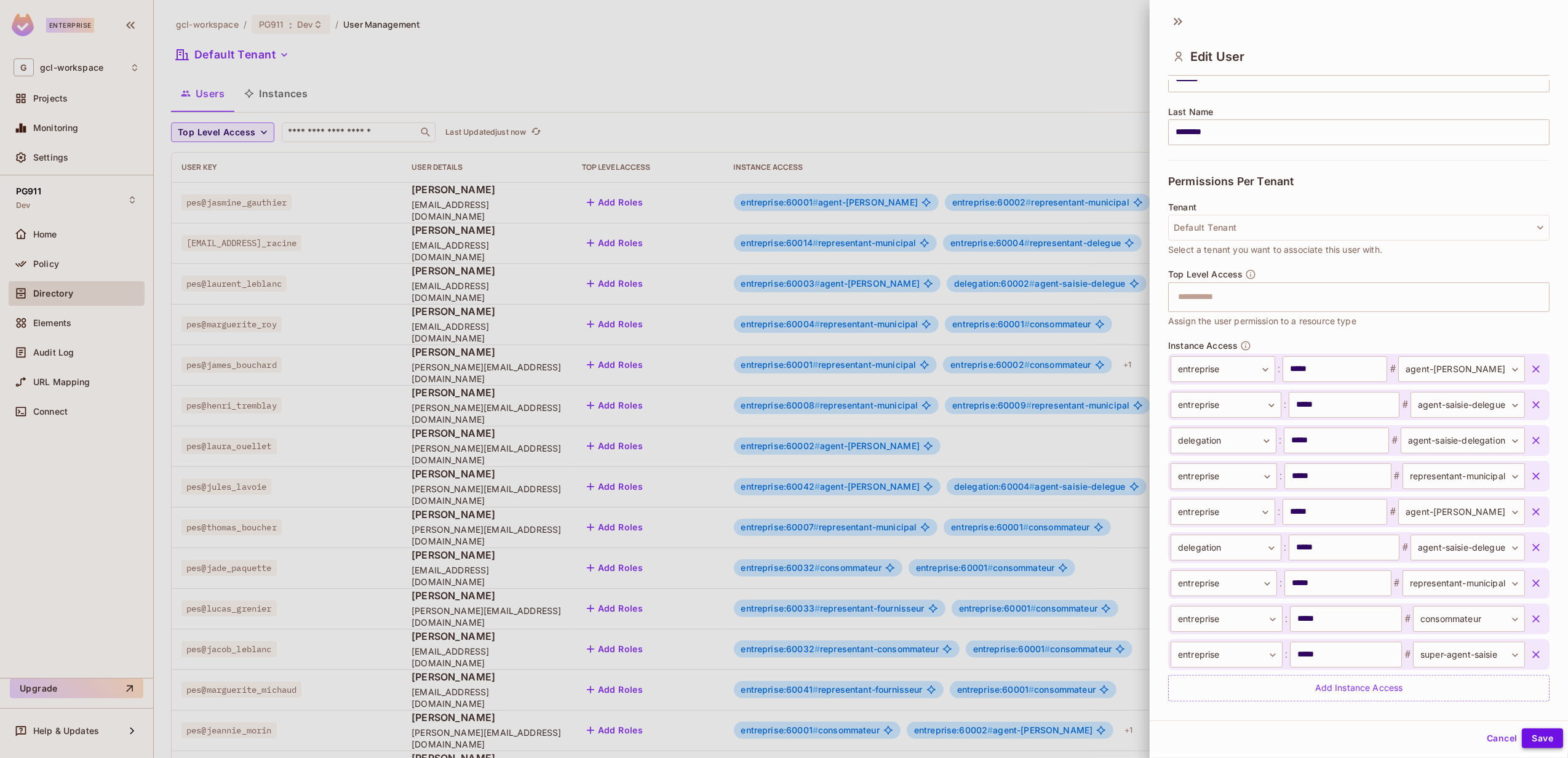
click at [1176, 568] on button "Save" at bounding box center [1542, 738] width 41 height 20
